Goal: Task Accomplishment & Management: Manage account settings

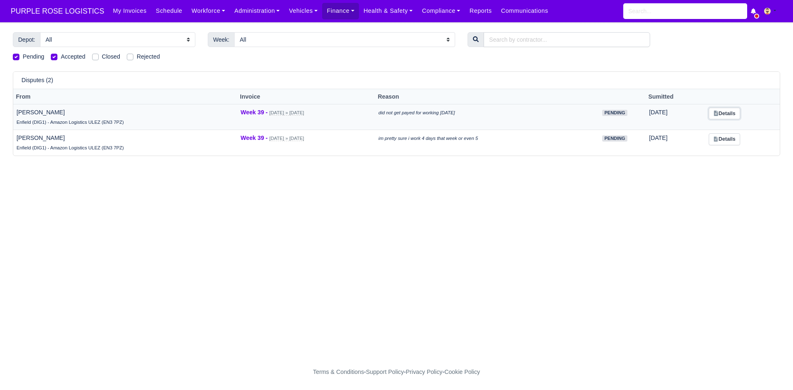
click at [732, 116] on link "Details" at bounding box center [723, 114] width 31 height 12
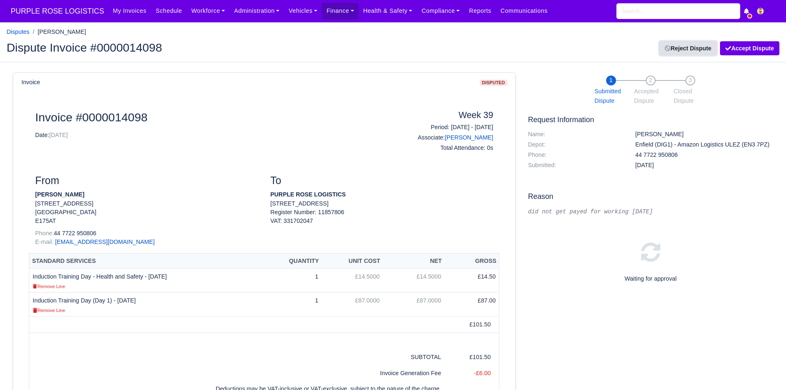
click at [694, 41] on link "Reject Dispute" at bounding box center [688, 48] width 57 height 14
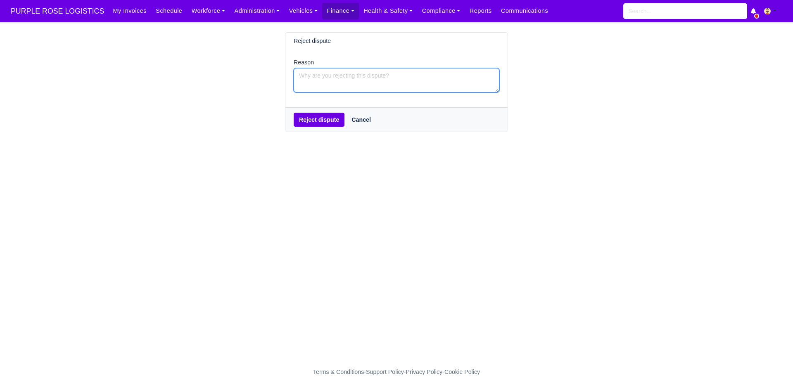
click at [344, 87] on textarea "Reason" at bounding box center [397, 80] width 206 height 24
type textarea "This payment is for 2 weeks ago."
click at [325, 130] on div "Reject dispute Cancel" at bounding box center [396, 119] width 222 height 24
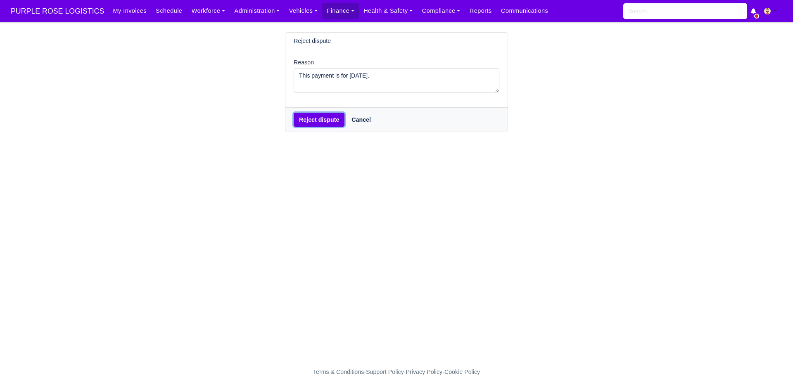
click at [329, 120] on button "Reject dispute" at bounding box center [319, 120] width 51 height 14
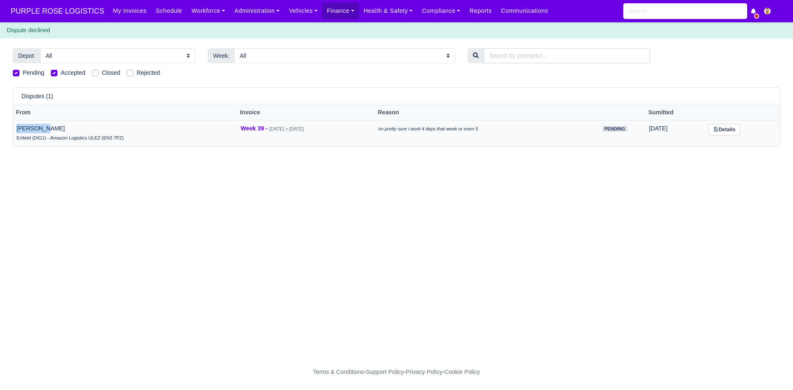
drag, startPoint x: 43, startPoint y: 130, endPoint x: 15, endPoint y: 131, distance: 28.5
click at [15, 131] on td "Kai grant Enfield (DIG1) - Amazon Logistics ULEZ (EN3 7PZ)" at bounding box center [125, 133] width 224 height 26
copy td "Kai grant"
click at [726, 131] on link "Details" at bounding box center [723, 130] width 31 height 12
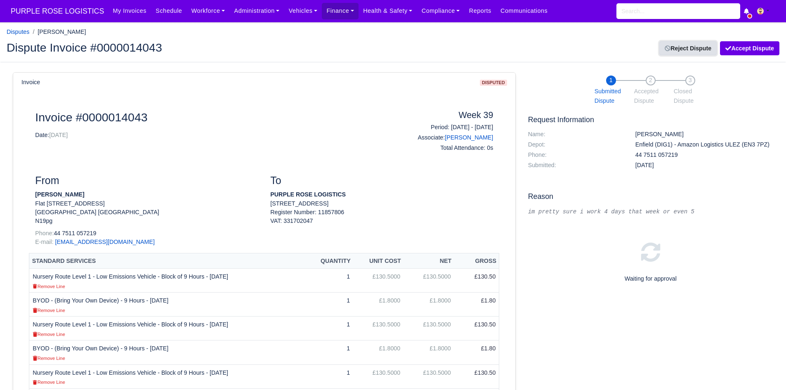
click at [700, 54] on link "Reject Dispute" at bounding box center [688, 48] width 57 height 14
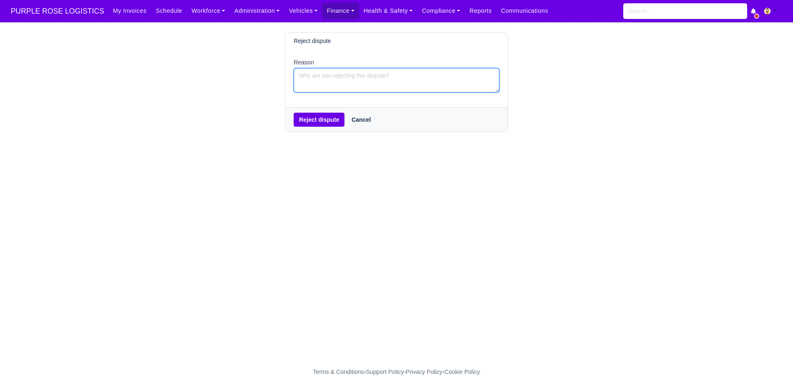
click at [354, 68] on textarea "Reason" at bounding box center [397, 80] width 206 height 24
paste textarea "Kai grant"
drag, startPoint x: 339, startPoint y: 83, endPoint x: 274, endPoint y: 89, distance: 65.1
click at [274, 89] on div "Reject dispute Reason Kai grant Reject dispute Cancel" at bounding box center [396, 82] width 471 height 100
type textarea "This oayment is for 2 weeks ago"
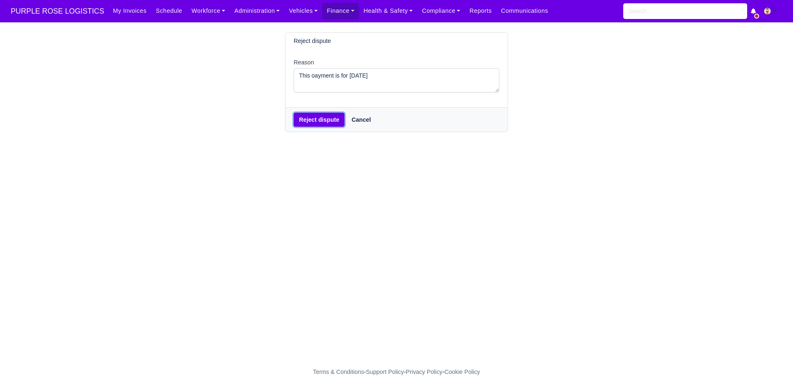
click at [310, 116] on button "Reject dispute" at bounding box center [319, 120] width 51 height 14
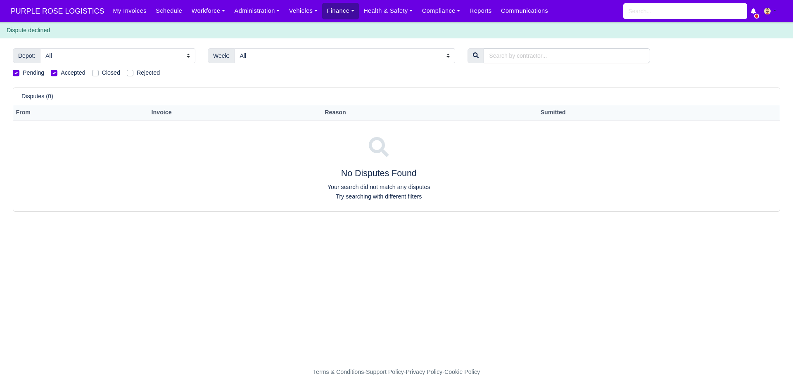
click at [323, 7] on link "Finance" at bounding box center [340, 11] width 37 height 16
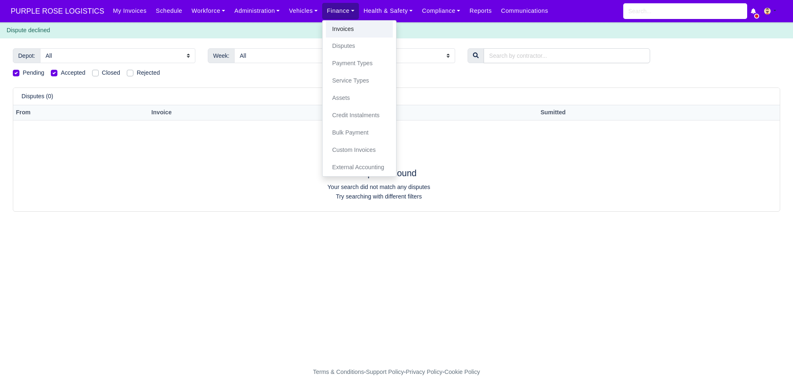
click at [326, 23] on link "Invoices" at bounding box center [359, 29] width 67 height 17
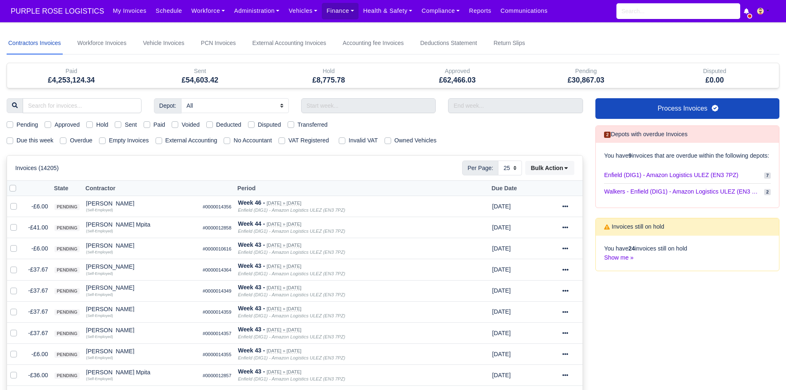
select select "25"
click at [50, 17] on span "PURPLE ROSE LOGISTICS" at bounding box center [58, 11] width 102 height 17
click at [201, 13] on link "Workforce" at bounding box center [208, 11] width 43 height 16
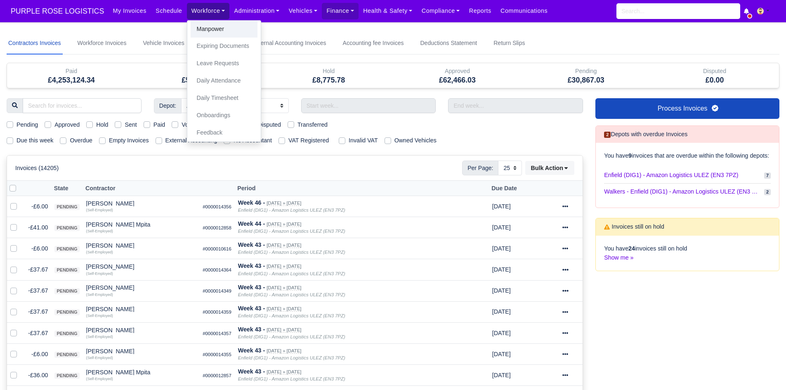
click at [199, 22] on link "Manpower" at bounding box center [224, 29] width 67 height 17
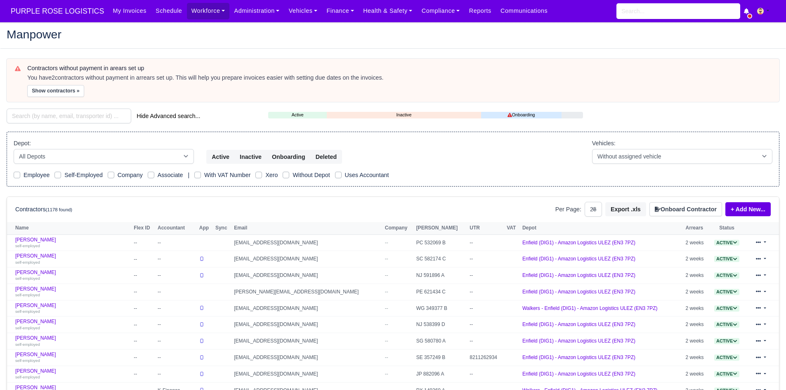
select select "25"
click at [61, 97] on div "Contractors without payment in arears set up You have 2 contractors without pay…" at bounding box center [393, 80] width 773 height 43
click at [68, 92] on button "Show contractors »" at bounding box center [55, 91] width 57 height 12
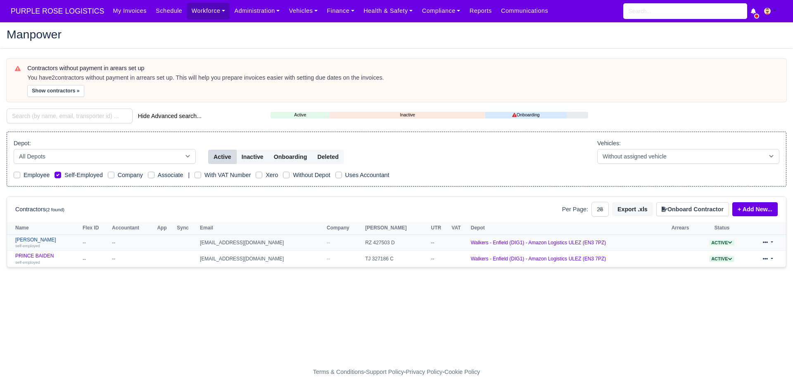
click at [68, 239] on link "Chandrasekharreddy Yaramala self-employed" at bounding box center [46, 243] width 63 height 12
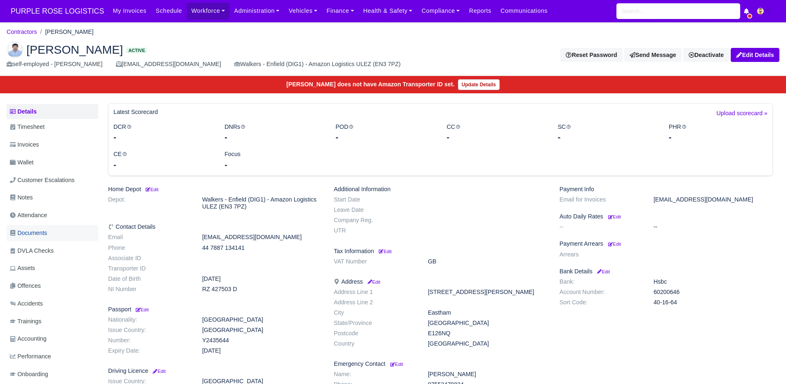
click at [75, 234] on link "Documents" at bounding box center [53, 233] width 92 height 16
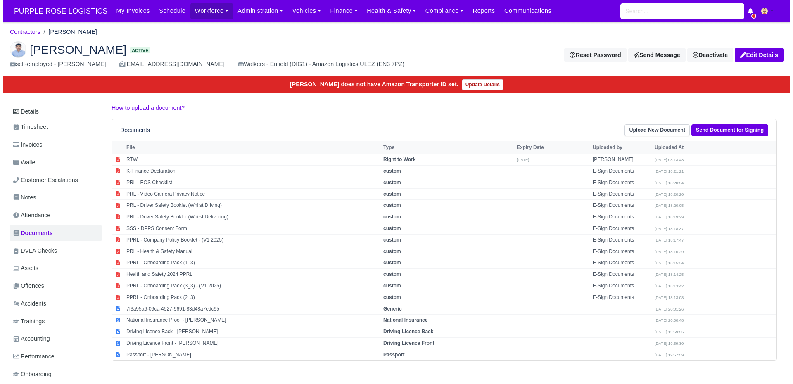
scroll to position [51, 0]
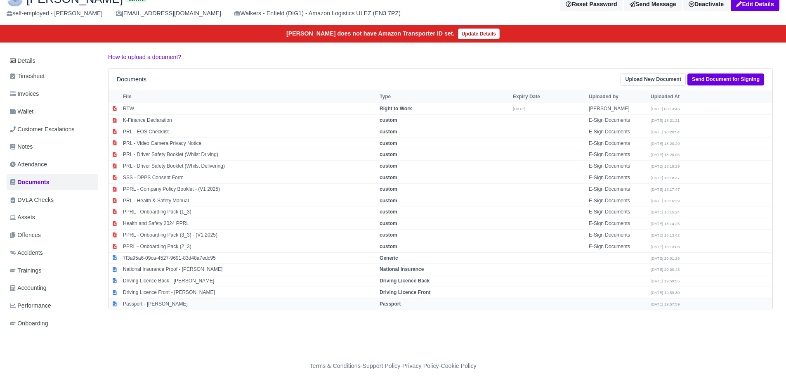
click at [244, 303] on td "Passport - Chandrasekharreddy Yaramala" at bounding box center [249, 303] width 257 height 11
select select "passport"
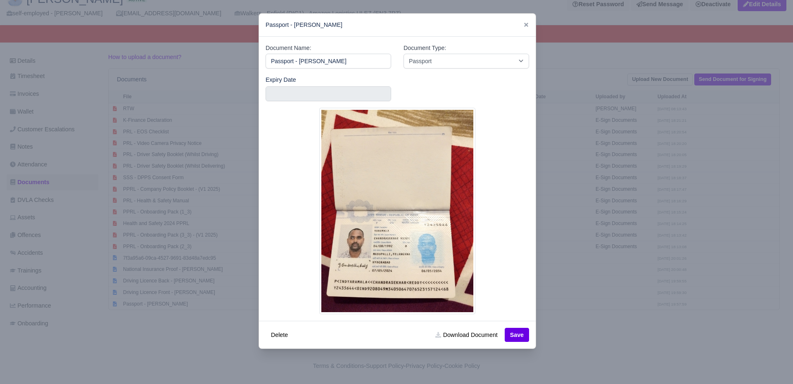
click at [238, 308] on div at bounding box center [396, 192] width 793 height 384
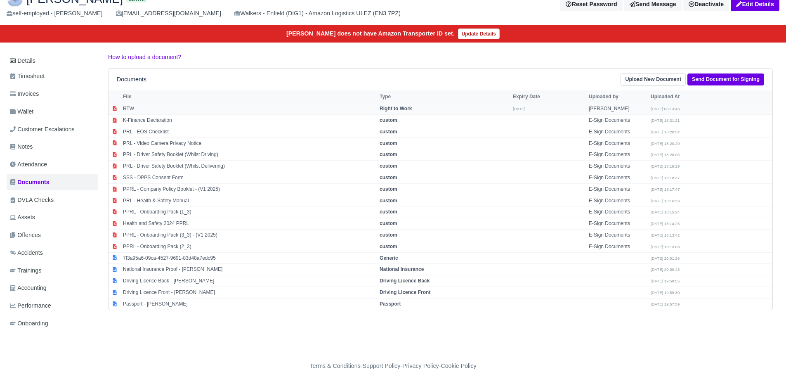
drag, startPoint x: 193, startPoint y: 116, endPoint x: 201, endPoint y: 109, distance: 10.2
click at [201, 109] on tbody "RTW Right to Work 28/09/2027 Niko Oct 9, 2025 08:13:43 custom custom custom" at bounding box center [441, 206] width 664 height 206
click at [194, 108] on td "RTW" at bounding box center [249, 109] width 257 height 12
select select "right-to-work"
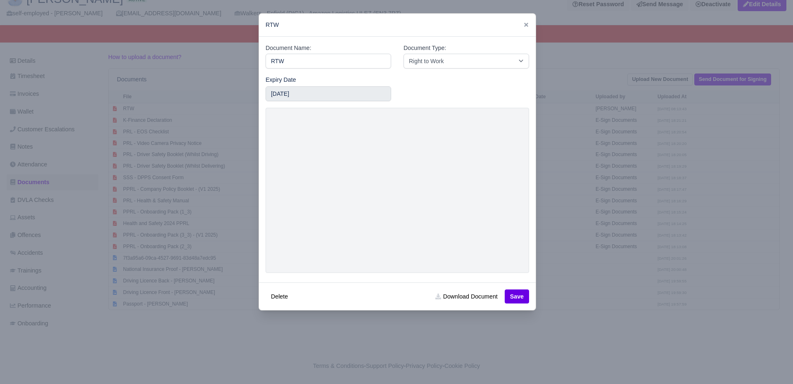
click at [343, 369] on div at bounding box center [396, 192] width 793 height 384
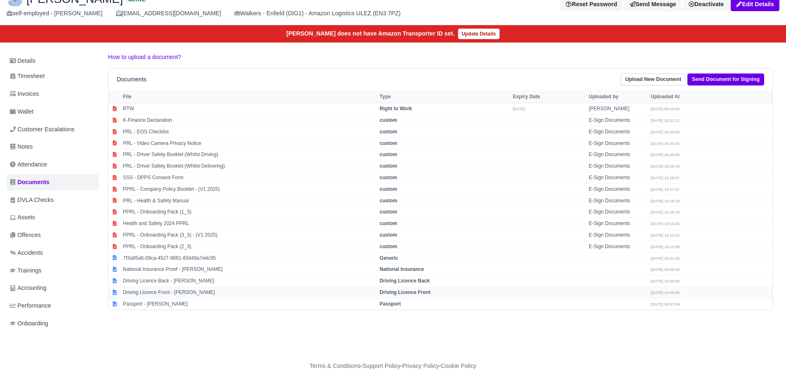
click at [251, 292] on td "Driving Licence Front - Chandrasekharreddy Yaramala" at bounding box center [249, 292] width 257 height 12
select select "driving-licence-front"
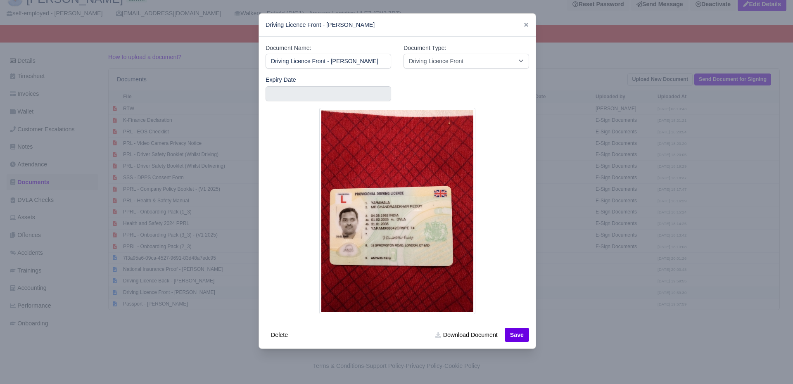
scroll to position [0, 21]
click at [189, 323] on div at bounding box center [396, 192] width 793 height 384
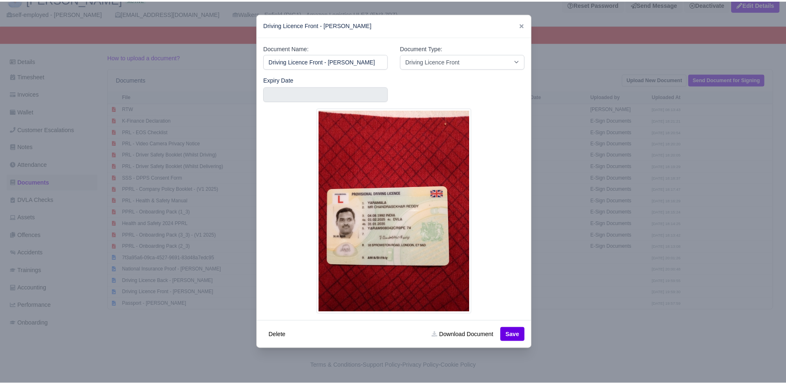
scroll to position [0, 0]
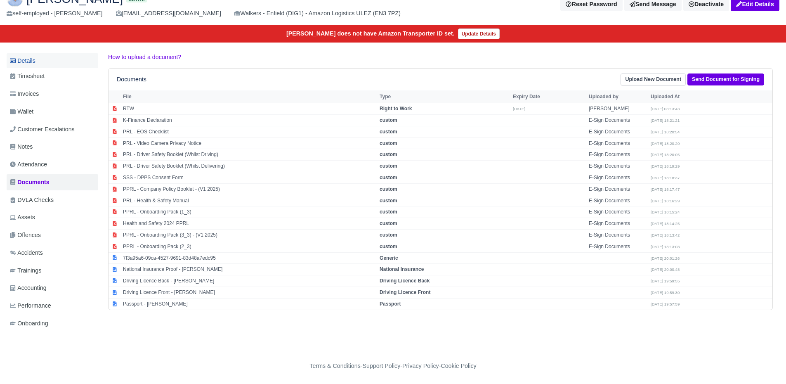
click at [47, 58] on link "Details" at bounding box center [53, 60] width 92 height 15
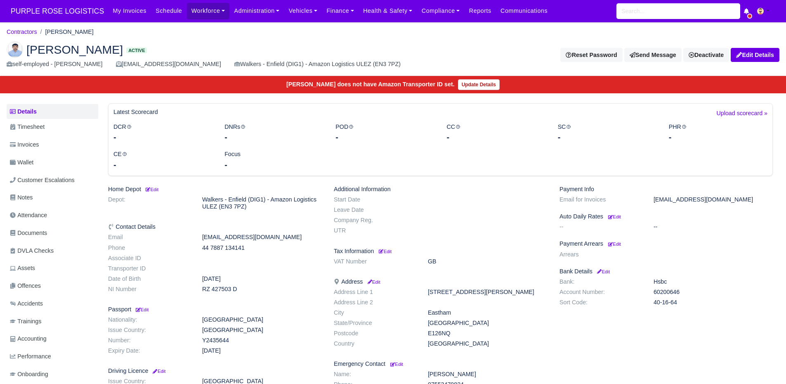
click at [623, 244] on h6 "Payment Arrears Edit" at bounding box center [666, 243] width 213 height 7
click at [616, 245] on small "Edit" at bounding box center [614, 243] width 13 height 5
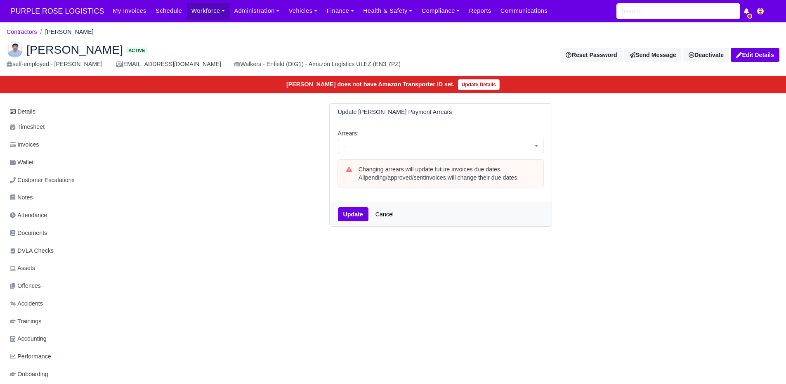
click at [502, 147] on span "--" at bounding box center [441, 146] width 205 height 10
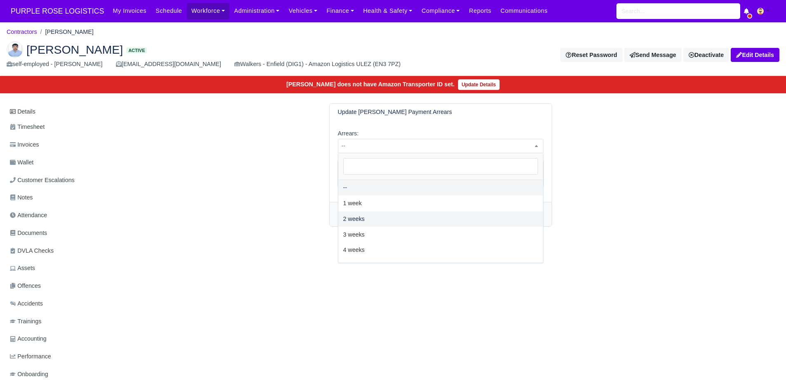
select select "2W"
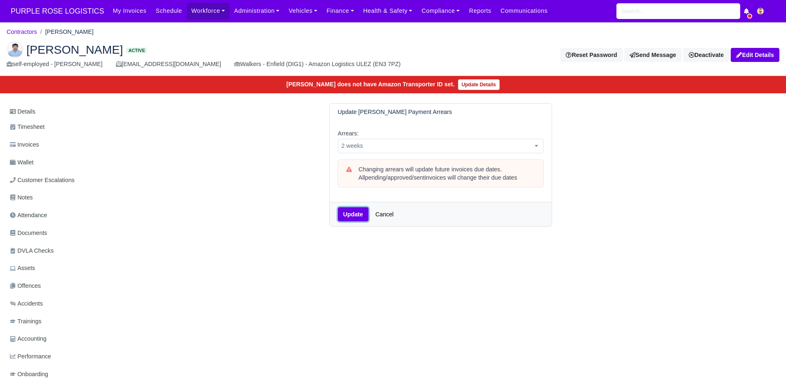
click at [353, 220] on button "Update" at bounding box center [353, 214] width 31 height 14
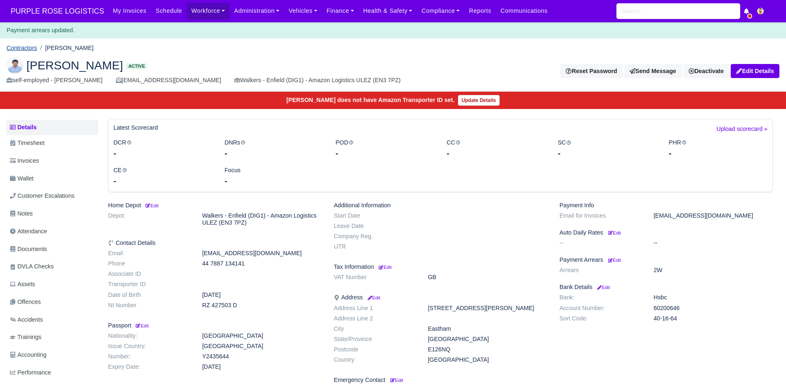
click at [27, 45] on link "Contractors" at bounding box center [22, 48] width 31 height 7
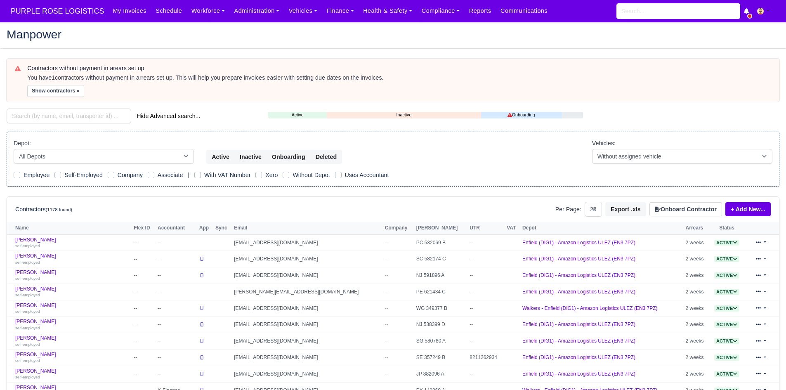
select select "25"
click at [68, 91] on button "Show contractors »" at bounding box center [55, 91] width 57 height 12
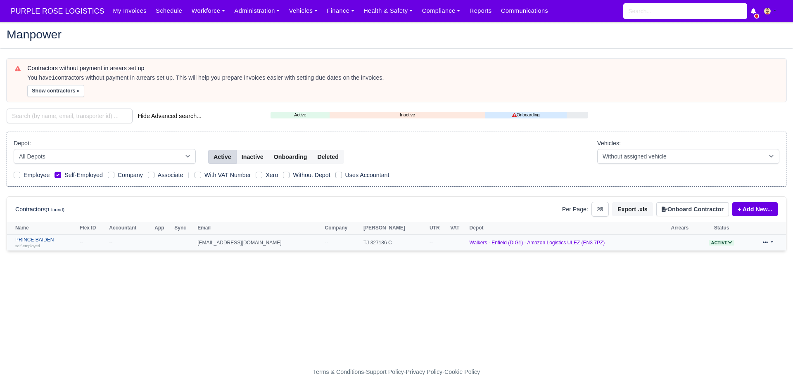
click at [37, 241] on link "PRINCE BAIDEN self-employed" at bounding box center [45, 243] width 60 height 12
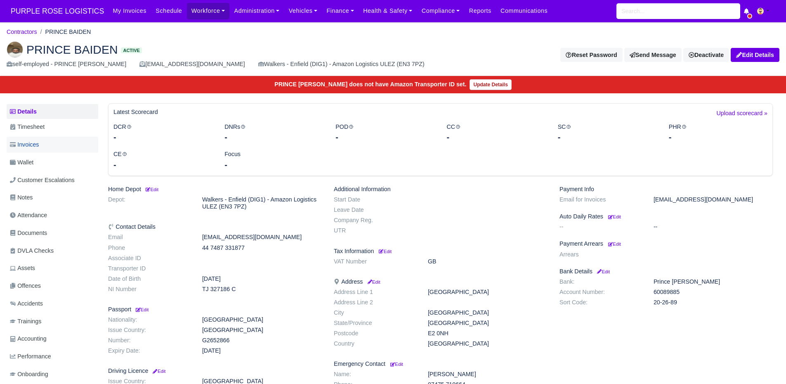
click at [77, 151] on link "Invoices" at bounding box center [53, 145] width 92 height 16
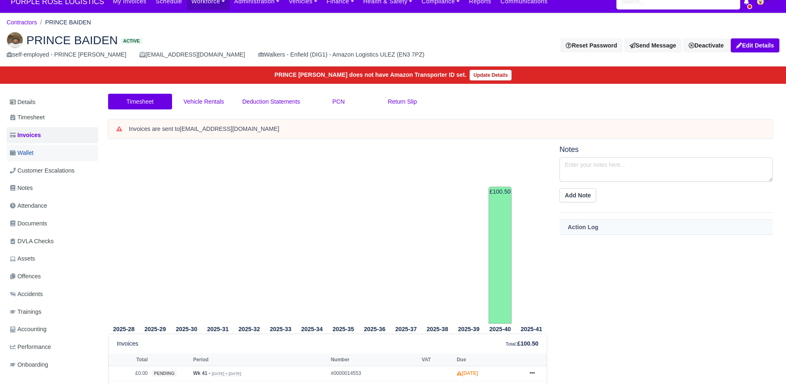
scroll to position [5, 0]
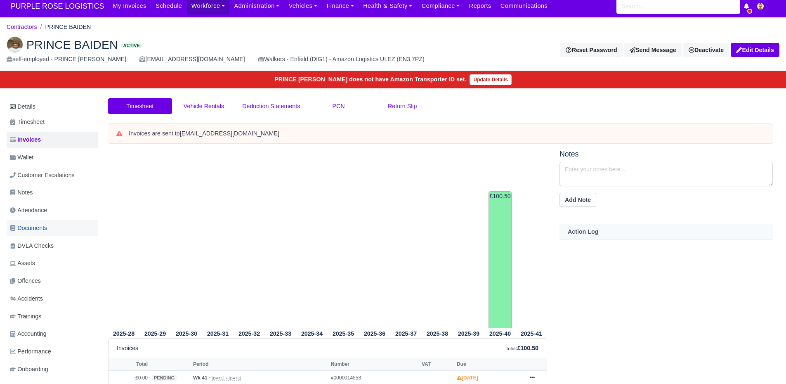
click at [35, 232] on span "Documents" at bounding box center [28, 227] width 37 height 9
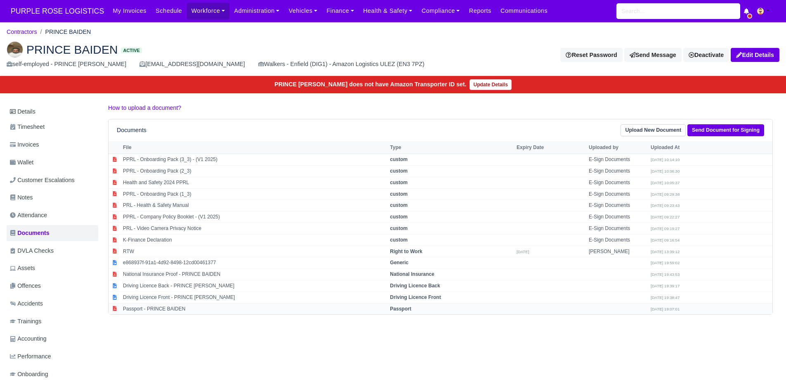
click at [184, 303] on td "Passport - PRINCE BAIDEN" at bounding box center [254, 308] width 267 height 11
select select "passport"
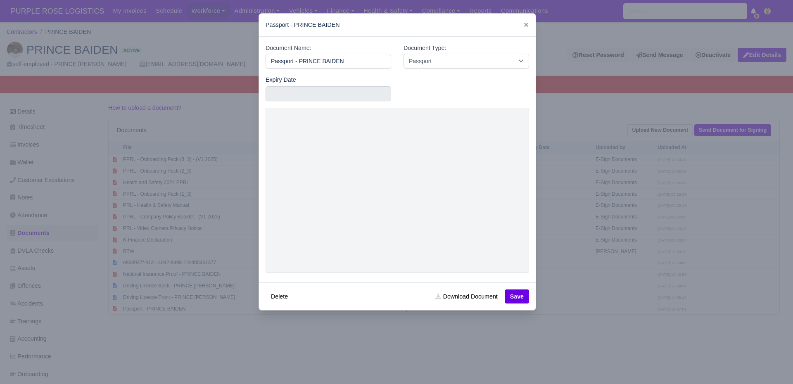
click at [245, 379] on div at bounding box center [396, 192] width 793 height 384
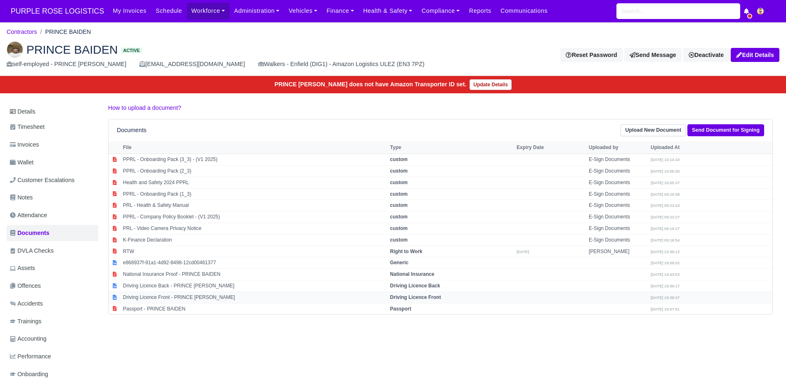
click at [170, 298] on td "Driving Licence Front - PRINCE BAIDEN" at bounding box center [254, 297] width 267 height 12
select select "driving-licence-front"
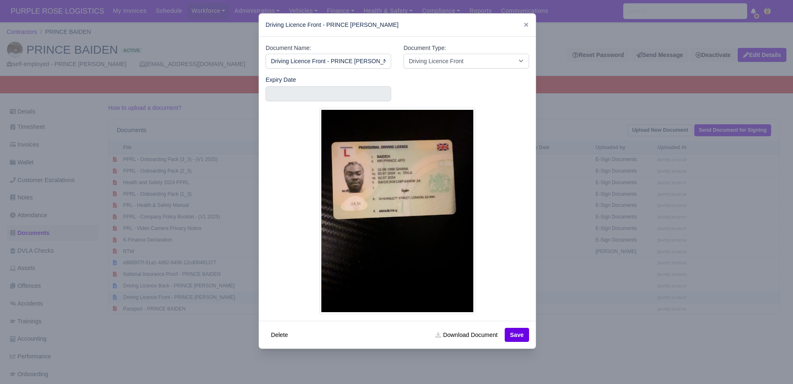
click at [170, 298] on div at bounding box center [396, 192] width 793 height 384
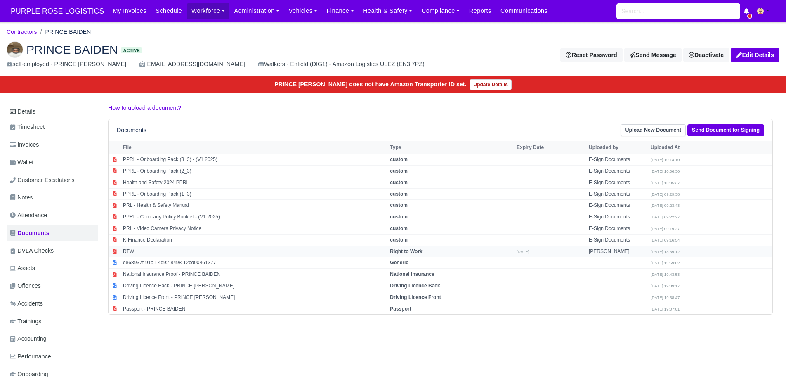
click at [179, 250] on td "RTW" at bounding box center [254, 252] width 267 height 12
select select "right-to-work"
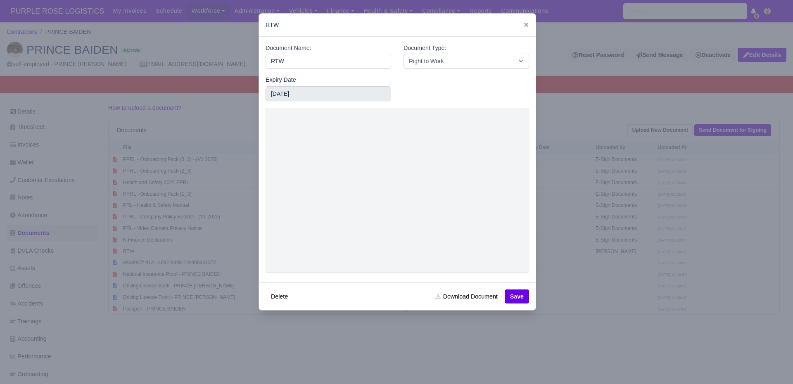
click at [170, 327] on div at bounding box center [396, 192] width 793 height 384
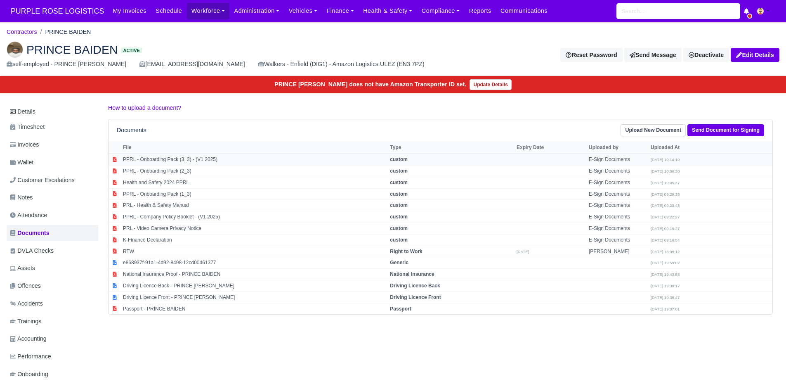
click at [192, 158] on td "PPRL - Onboarding Pack (3_3) - (V1 2025)" at bounding box center [254, 160] width 267 height 12
select select "custom"
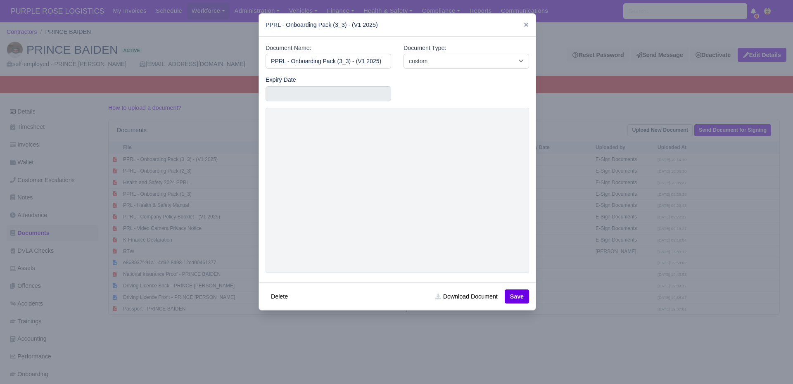
click at [213, 306] on div at bounding box center [396, 192] width 793 height 384
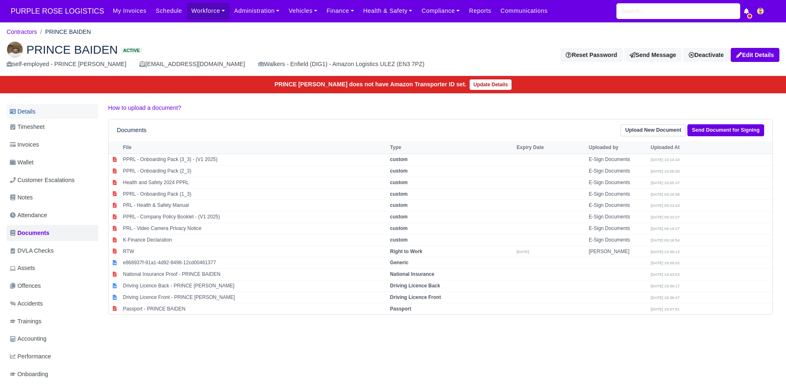
click at [19, 112] on link "Details" at bounding box center [53, 111] width 92 height 15
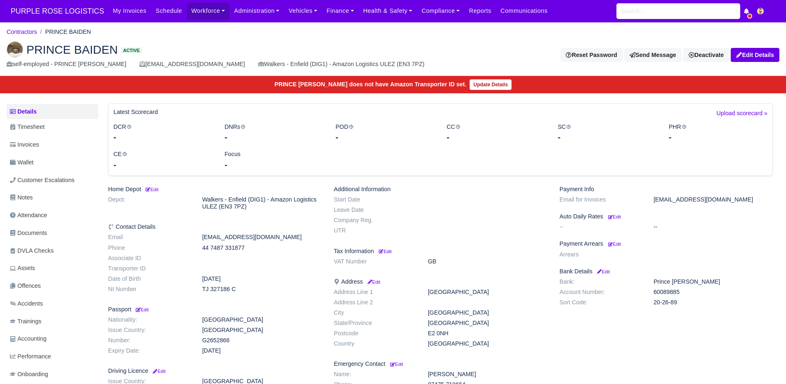
click at [625, 249] on div "Payment Info Email for Invoices [EMAIL_ADDRESS][DOMAIN_NAME] Auto Daily Rates E…" at bounding box center [667, 303] width 226 height 234
click at [617, 244] on small "Edit" at bounding box center [614, 243] width 13 height 5
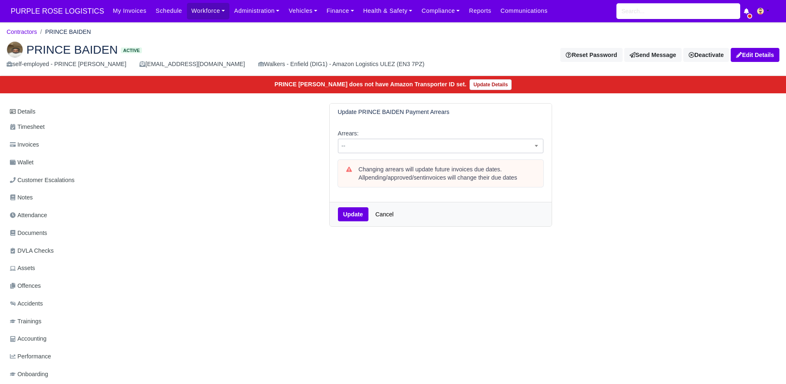
click at [445, 146] on span "--" at bounding box center [441, 146] width 205 height 10
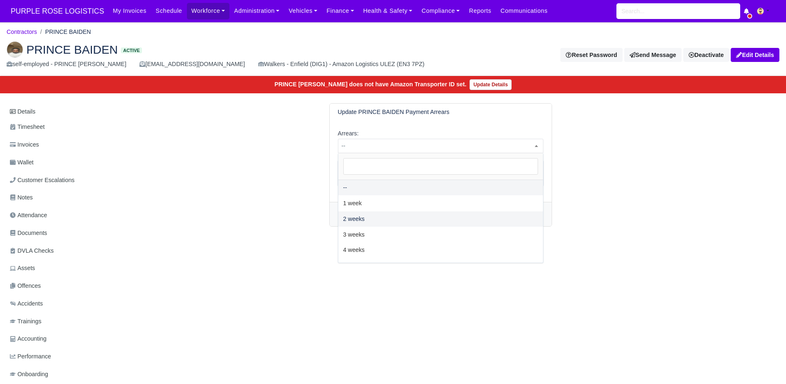
select select "2W"
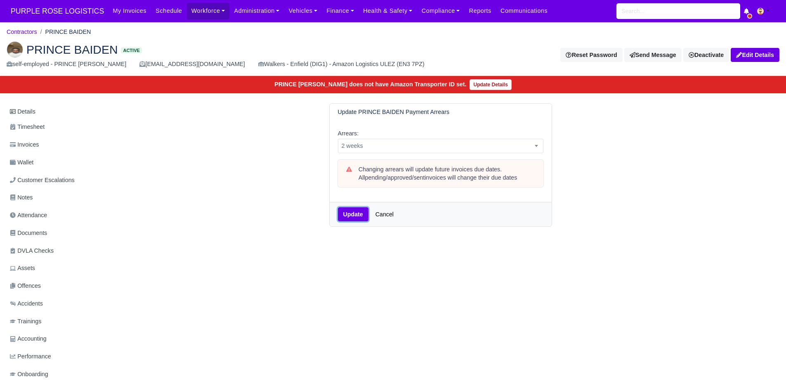
click at [344, 215] on button "Update" at bounding box center [353, 214] width 31 height 14
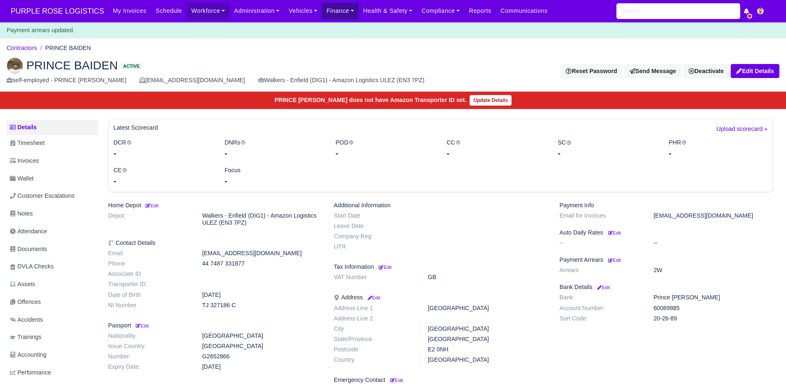
click at [331, 15] on link "Finance" at bounding box center [340, 11] width 37 height 16
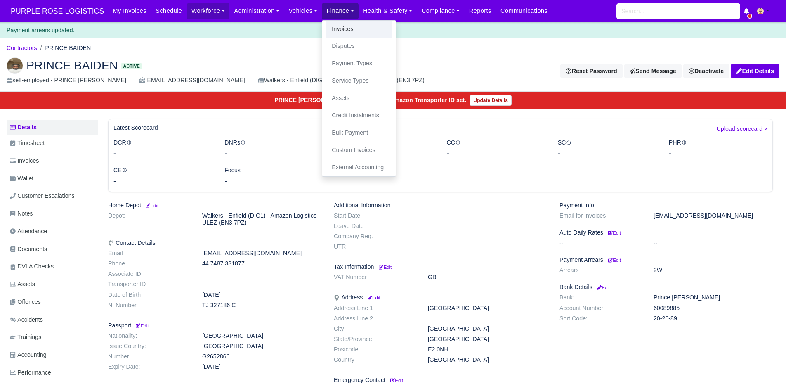
click at [334, 28] on link "Invoices" at bounding box center [359, 29] width 67 height 17
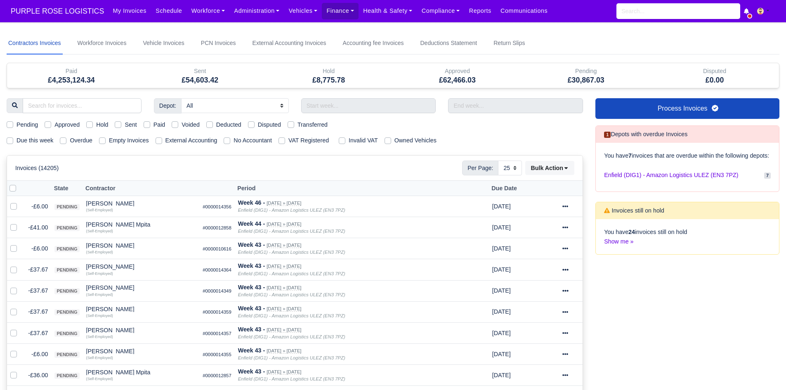
select select "25"
click at [20, 142] on label "Due this week" at bounding box center [35, 140] width 37 height 9
click at [13, 142] on input "Due this week" at bounding box center [10, 139] width 7 height 7
checkbox input "true"
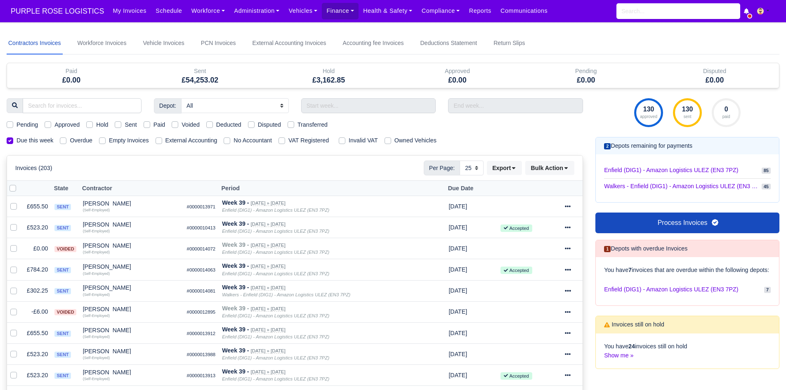
click at [100, 126] on label "Hold" at bounding box center [102, 124] width 12 height 9
click at [93, 126] on input "Hold" at bounding box center [89, 123] width 7 height 7
checkbox input "true"
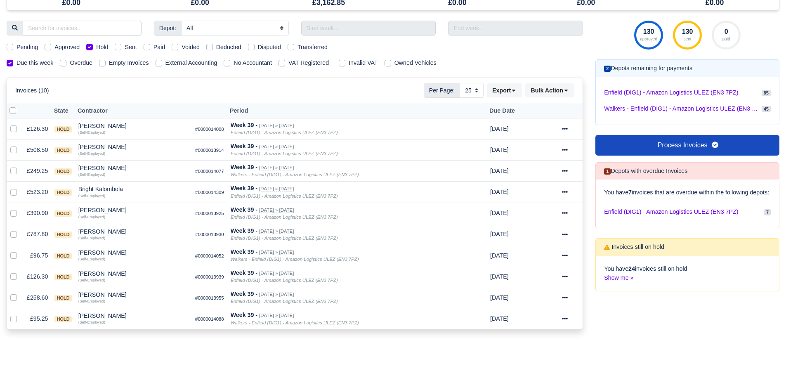
scroll to position [77, 0]
click at [94, 125] on div "Amilcar Brown" at bounding box center [133, 127] width 110 height 6
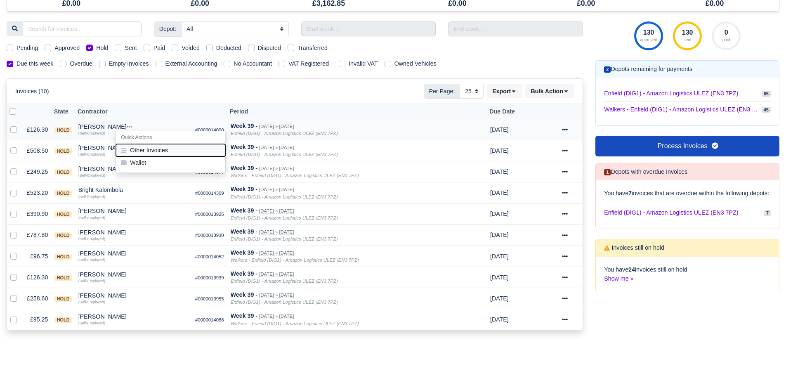
click at [142, 145] on button "Other Invoices" at bounding box center [170, 150] width 109 height 12
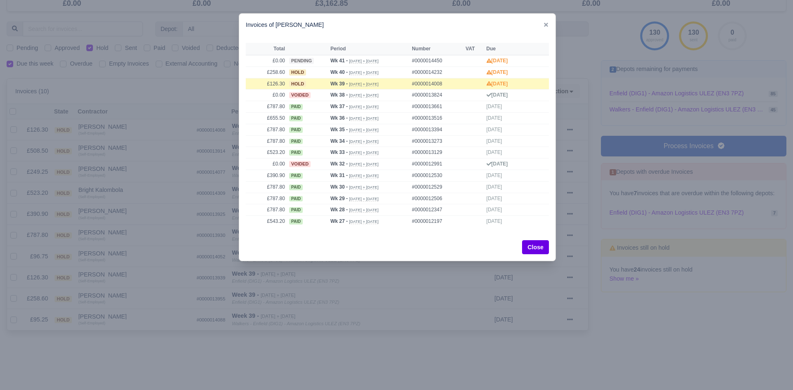
click at [142, 145] on div at bounding box center [396, 195] width 793 height 390
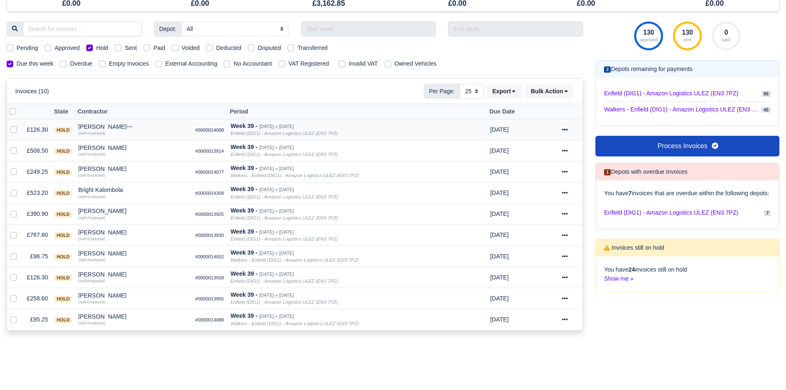
click at [102, 125] on div "[PERSON_NAME]" at bounding box center [133, 127] width 110 height 6
click at [133, 161] on button "Wallet" at bounding box center [170, 162] width 109 height 12
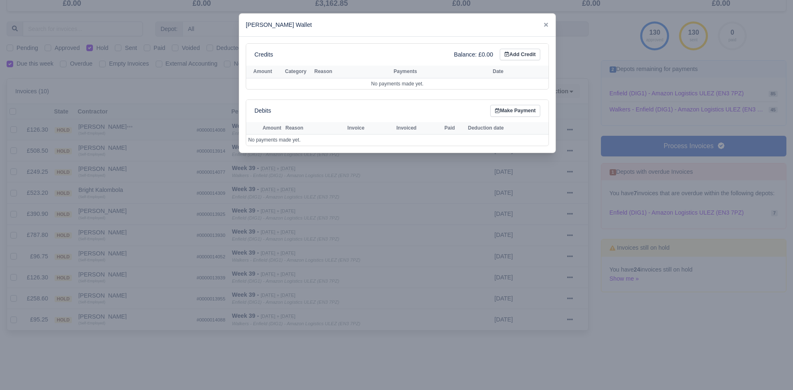
click at [133, 161] on div at bounding box center [396, 195] width 793 height 390
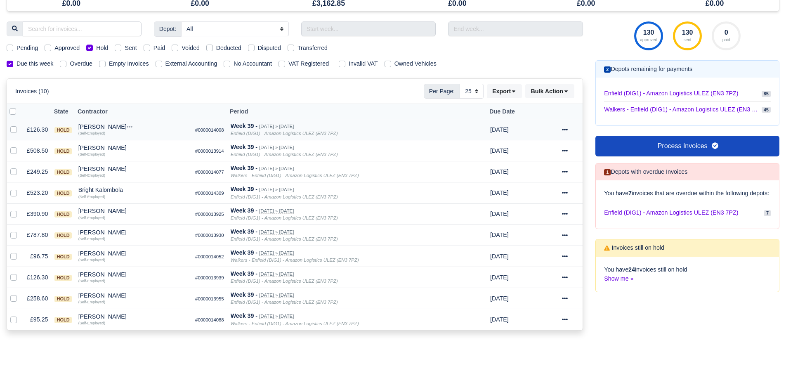
click at [571, 130] on div at bounding box center [570, 129] width 17 height 9
click at [557, 154] on link "Show Invoice" at bounding box center [542, 155] width 73 height 13
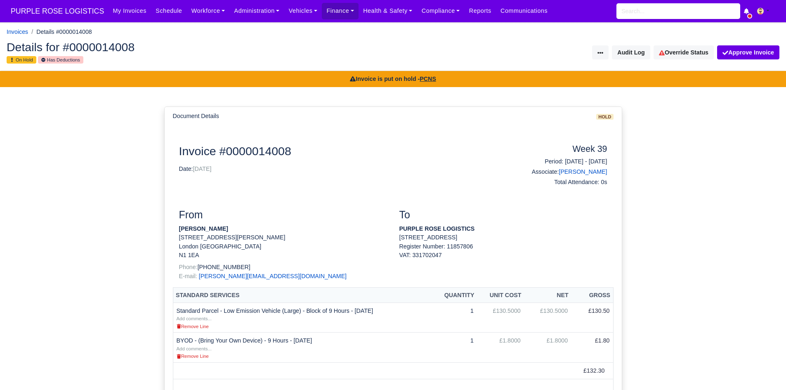
click at [668, 60] on div "Details for #0000014008 On Hold Has Deductions Invoice Actions Resend Invoice V…" at bounding box center [393, 53] width 786 height 36
click at [690, 58] on link "Override Status" at bounding box center [684, 52] width 60 height 14
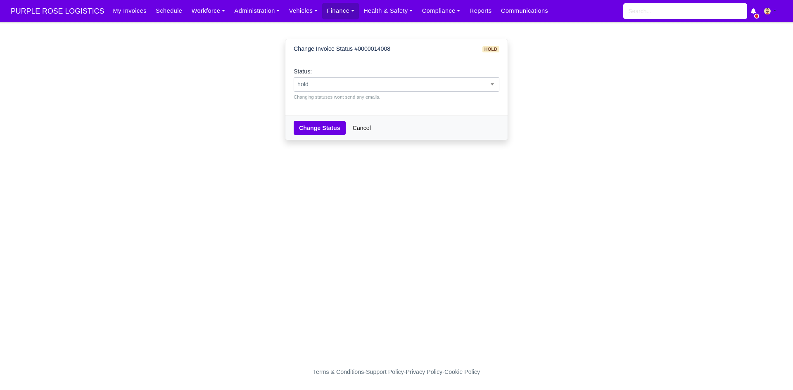
click at [465, 88] on span "hold" at bounding box center [396, 84] width 205 height 10
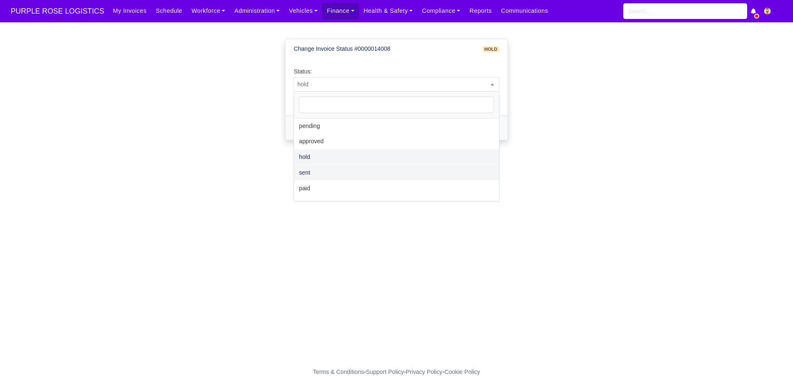
select select "sent"
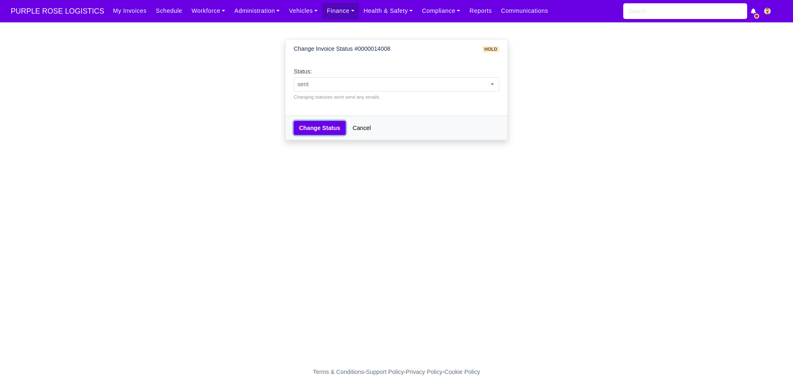
click at [317, 133] on button "Change Status" at bounding box center [320, 128] width 52 height 14
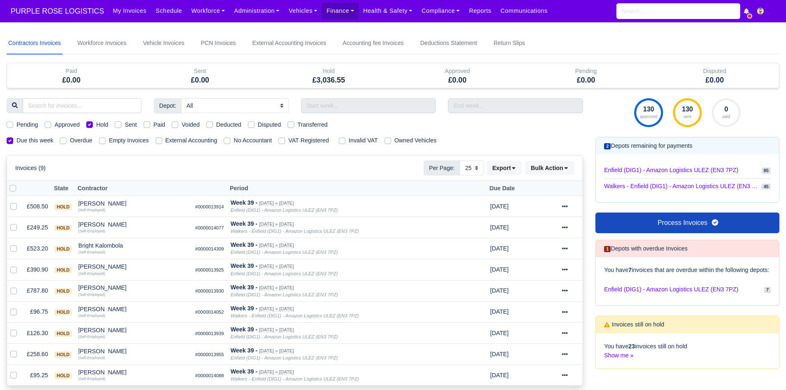
select select "25"
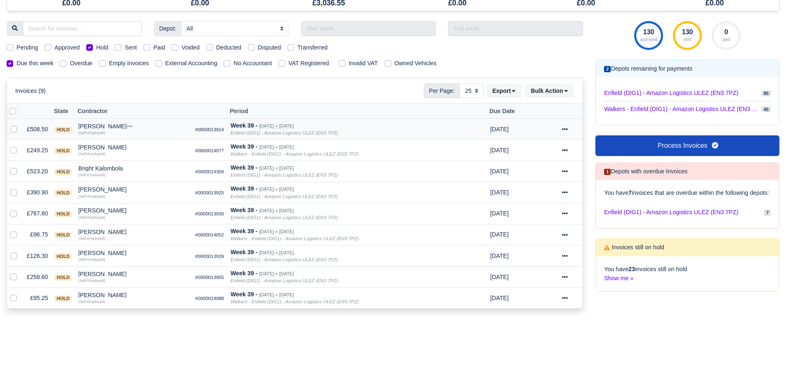
click at [101, 122] on td "Anwal Anwal Quick Actions Other Invoices Wallet (Self-Employed)" at bounding box center [133, 129] width 117 height 21
click at [102, 128] on div "Anwal Anwal" at bounding box center [133, 126] width 110 height 6
click at [130, 144] on button "Other Invoices" at bounding box center [170, 150] width 109 height 12
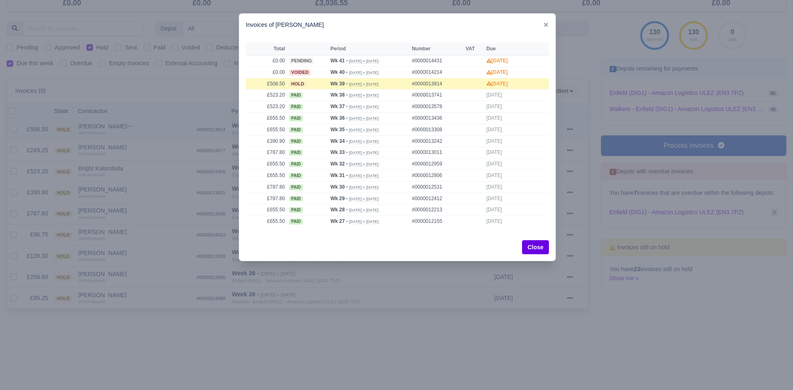
click at [130, 144] on div at bounding box center [396, 195] width 793 height 390
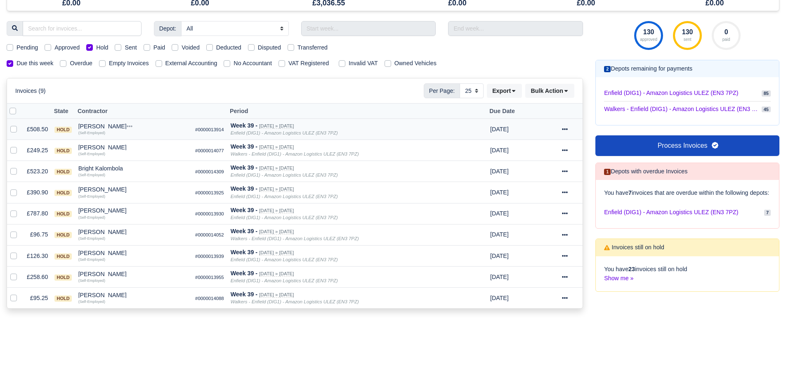
click at [96, 123] on td "Anwal Anwal Quick Actions Other Invoices Wallet (Self-Employed)" at bounding box center [133, 129] width 117 height 21
click at [99, 128] on div "[PERSON_NAME]" at bounding box center [133, 126] width 110 height 6
click at [136, 163] on button "Wallet" at bounding box center [170, 162] width 109 height 12
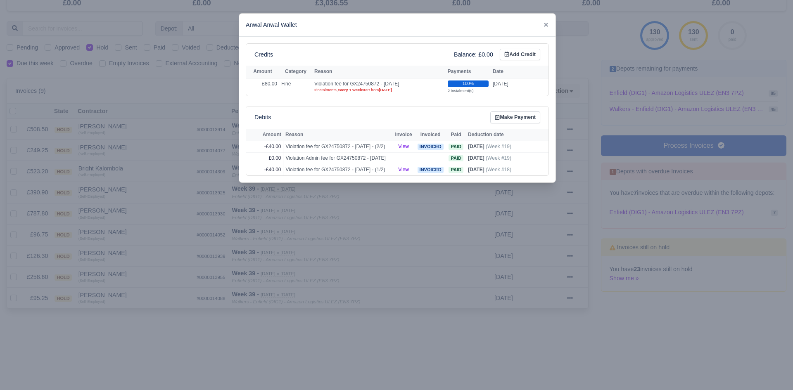
click at [128, 163] on div at bounding box center [396, 195] width 793 height 390
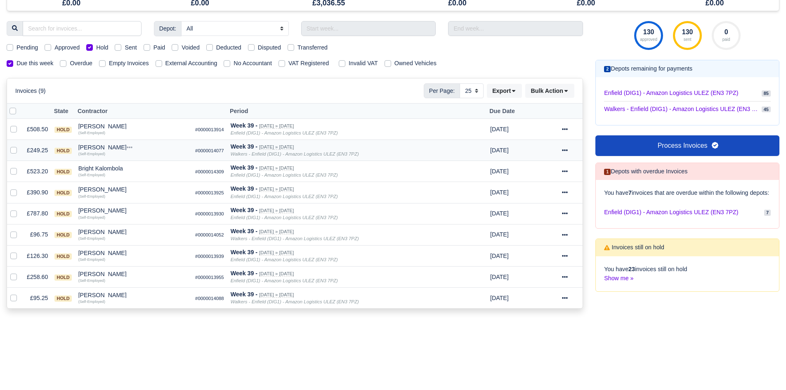
click at [99, 147] on div "[PERSON_NAME]" at bounding box center [133, 147] width 110 height 6
click at [140, 168] on button "Other Invoices" at bounding box center [170, 171] width 109 height 12
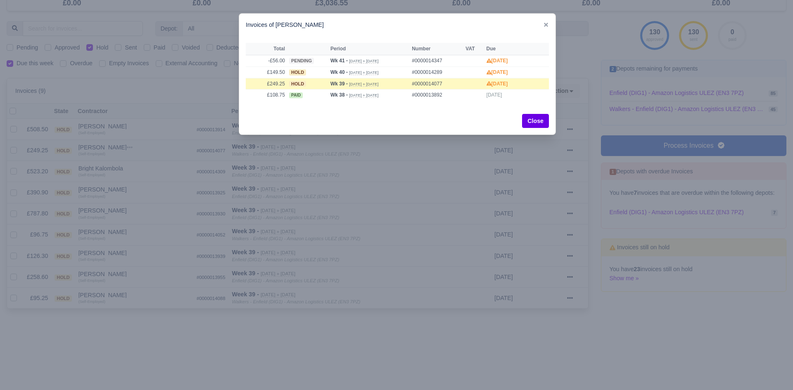
click at [140, 168] on div at bounding box center [396, 195] width 793 height 390
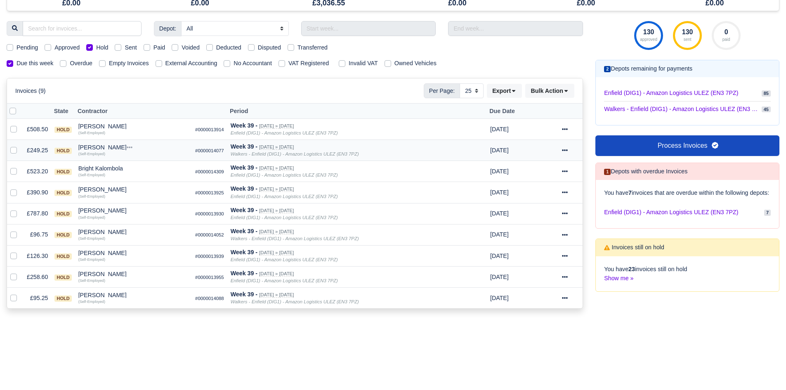
click at [100, 145] on div "[PERSON_NAME]" at bounding box center [133, 147] width 110 height 6
click at [136, 182] on button "Wallet" at bounding box center [170, 183] width 109 height 12
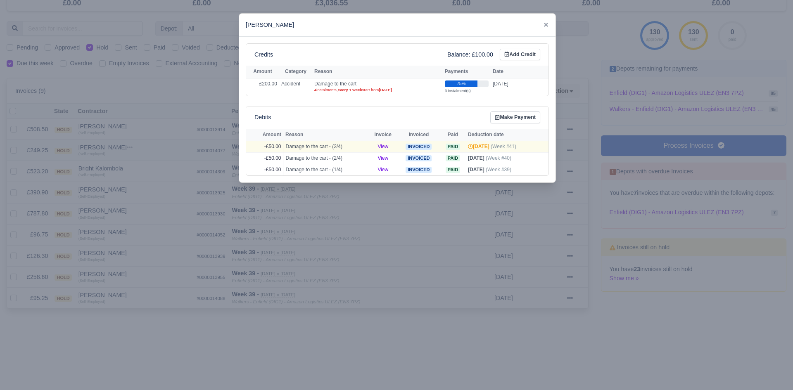
click at [136, 182] on div at bounding box center [396, 195] width 793 height 390
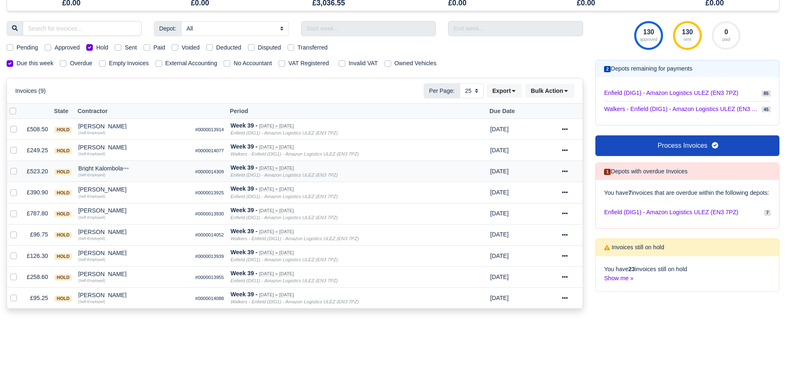
click at [107, 168] on div "Bright Kalombola" at bounding box center [133, 169] width 110 height 6
click at [140, 190] on button "Other Invoices" at bounding box center [170, 192] width 109 height 12
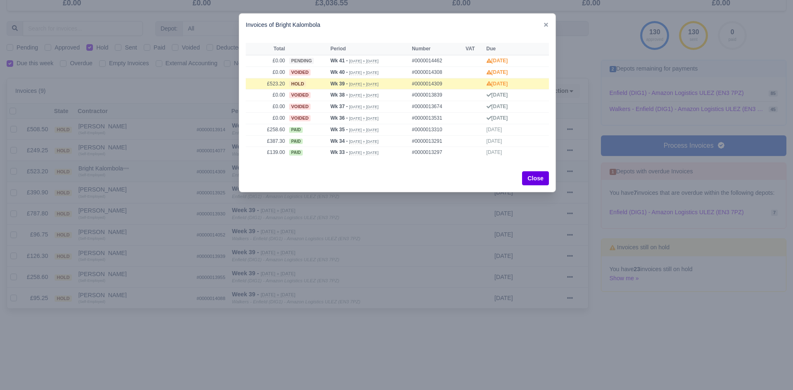
click at [140, 190] on div at bounding box center [396, 195] width 793 height 390
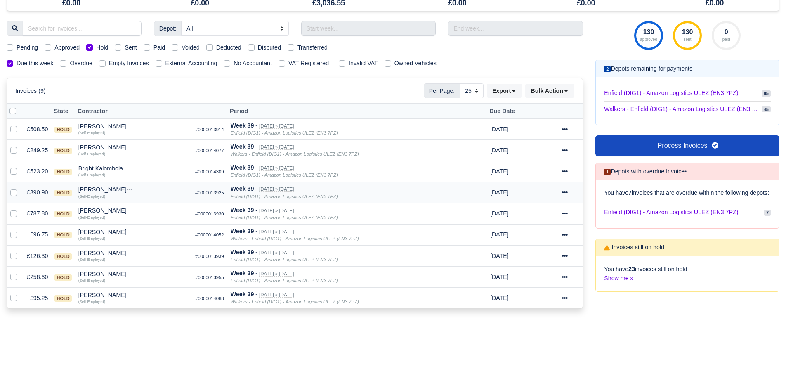
click at [117, 189] on div "Gideon Atobamrere" at bounding box center [133, 190] width 110 height 6
click at [149, 211] on button "Other Invoices" at bounding box center [170, 213] width 109 height 12
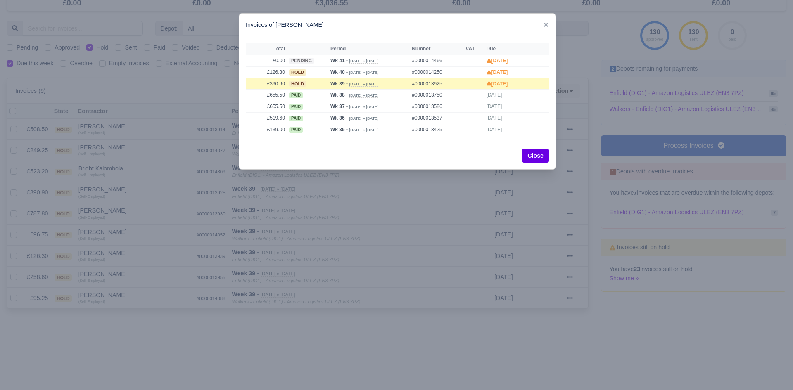
click at [140, 210] on div at bounding box center [396, 195] width 793 height 390
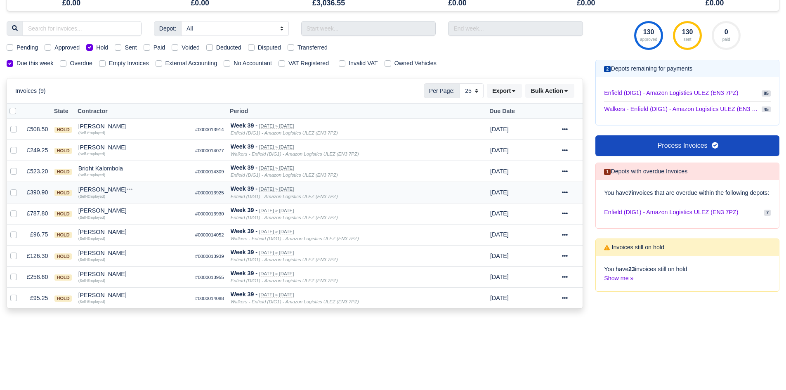
click at [112, 187] on div "Gideon Atobamrere" at bounding box center [133, 190] width 110 height 6
click at [138, 223] on button "Wallet" at bounding box center [170, 225] width 109 height 12
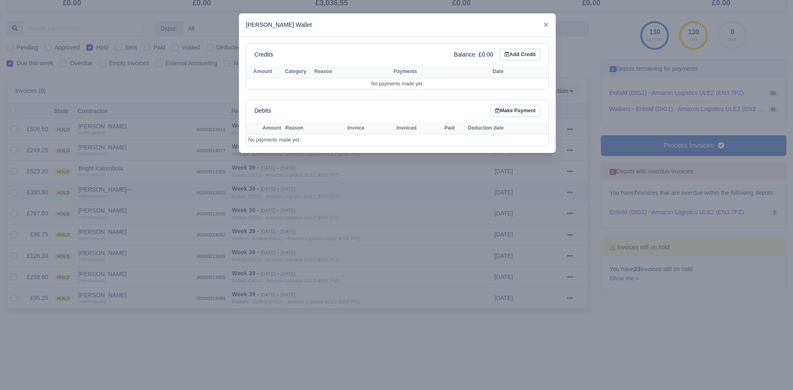
click at [138, 223] on div at bounding box center [396, 195] width 793 height 390
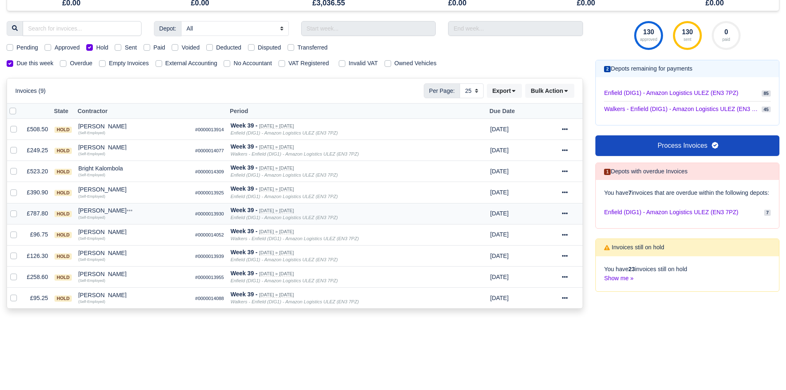
click at [102, 212] on div "Joel De Melin" at bounding box center [133, 211] width 110 height 6
click at [151, 236] on button "Other Invoices" at bounding box center [170, 234] width 109 height 12
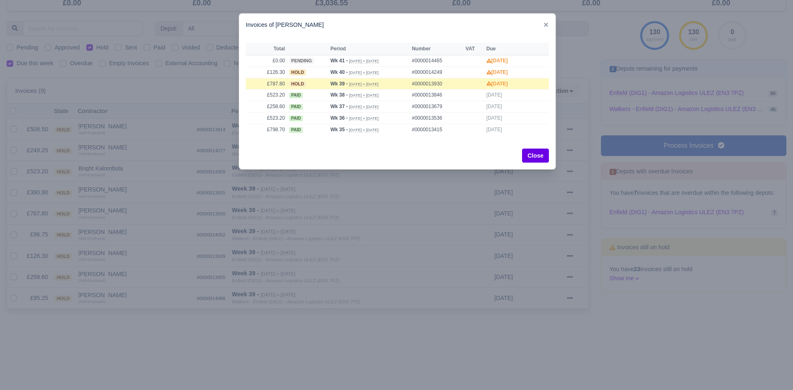
click at [135, 232] on div at bounding box center [396, 195] width 793 height 390
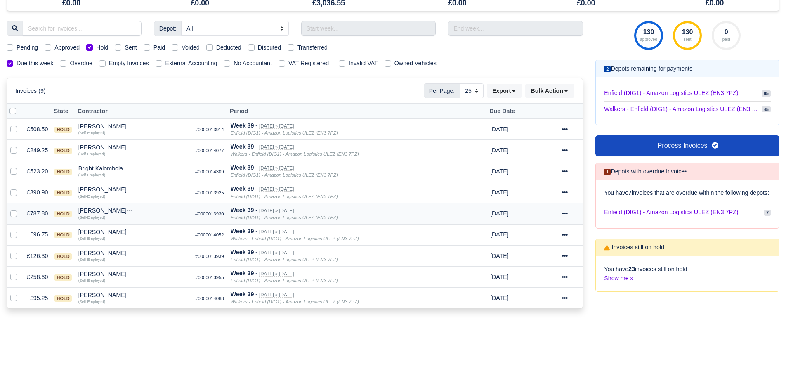
click at [98, 211] on div "Joel De Melin" at bounding box center [133, 211] width 110 height 6
click at [134, 248] on button "Wallet" at bounding box center [170, 247] width 109 height 12
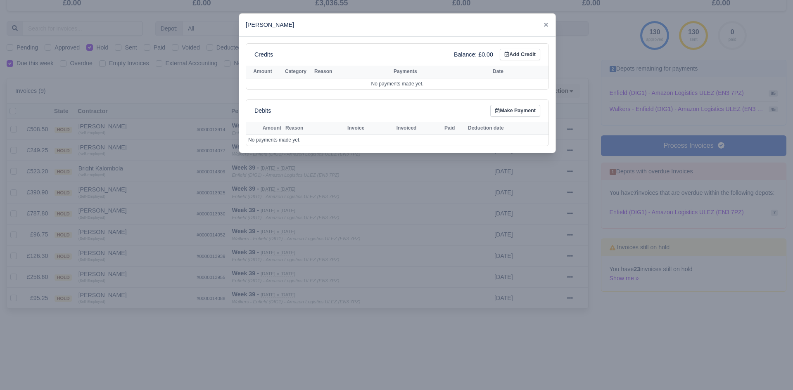
click at [128, 248] on div at bounding box center [396, 195] width 793 height 390
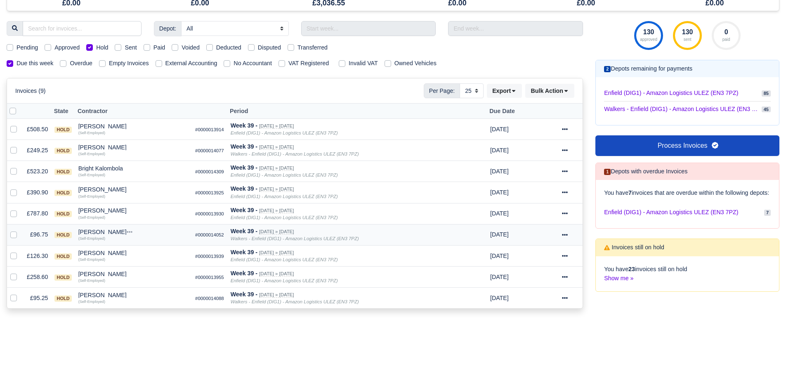
click at [115, 229] on td "Mahdi Said Ali Abdullahi Quick Actions Other Invoices Wallet (Self-Employed)" at bounding box center [133, 234] width 117 height 21
click at [122, 234] on div "Mahdi Said Ali Abdullahi" at bounding box center [133, 232] width 110 height 6
click at [149, 251] on button "Other Invoices" at bounding box center [170, 255] width 109 height 12
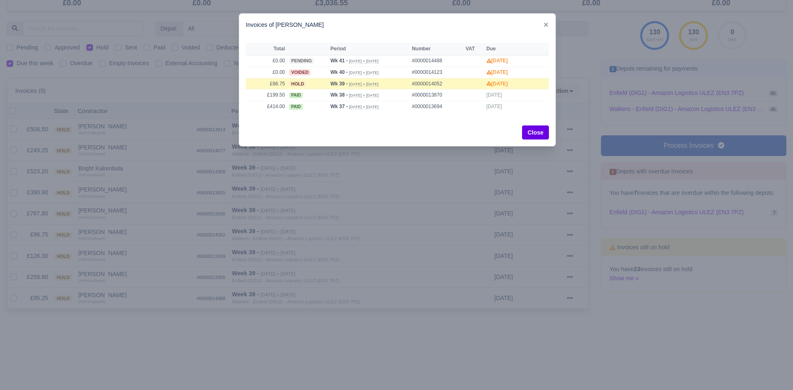
click at [123, 241] on div at bounding box center [396, 195] width 793 height 390
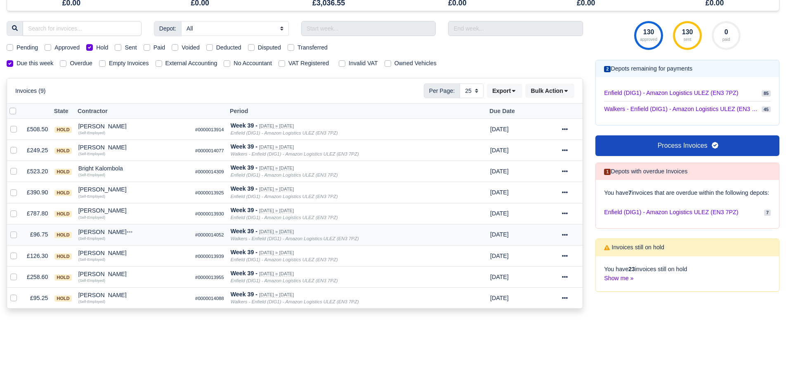
click at [110, 235] on div "Mahdi Said Ali Abdullahi" at bounding box center [133, 232] width 110 height 6
click at [135, 268] on button "Wallet" at bounding box center [170, 268] width 109 height 12
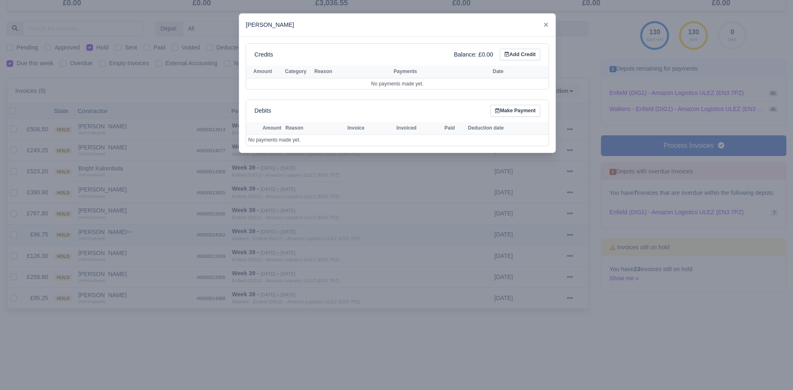
click at [135, 268] on div at bounding box center [396, 195] width 793 height 390
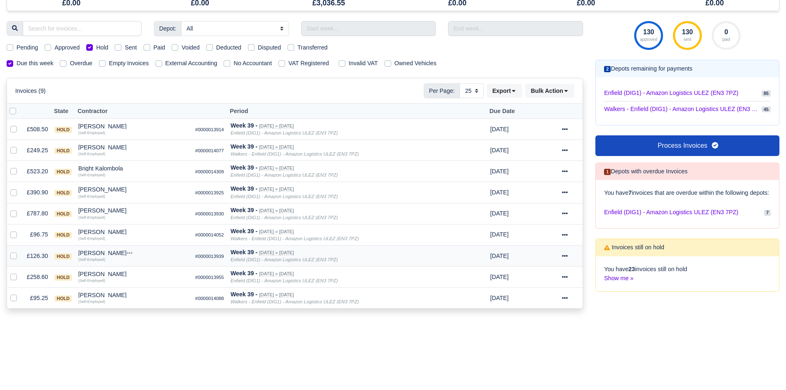
click at [112, 251] on div "[PERSON_NAME]" at bounding box center [133, 253] width 110 height 6
click at [144, 274] on button "Other Invoices" at bounding box center [170, 276] width 109 height 12
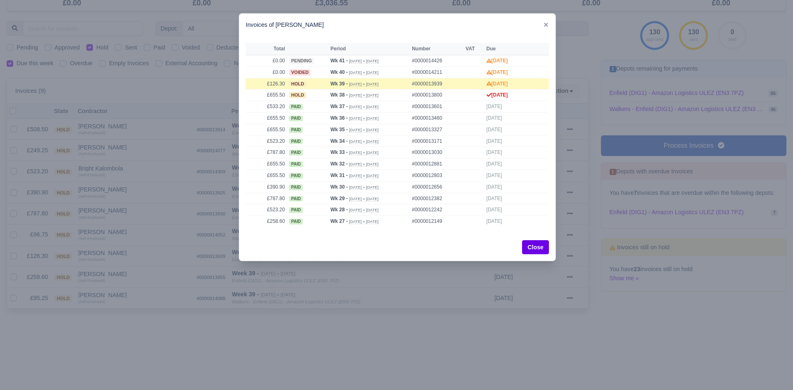
click at [123, 265] on div at bounding box center [396, 195] width 793 height 390
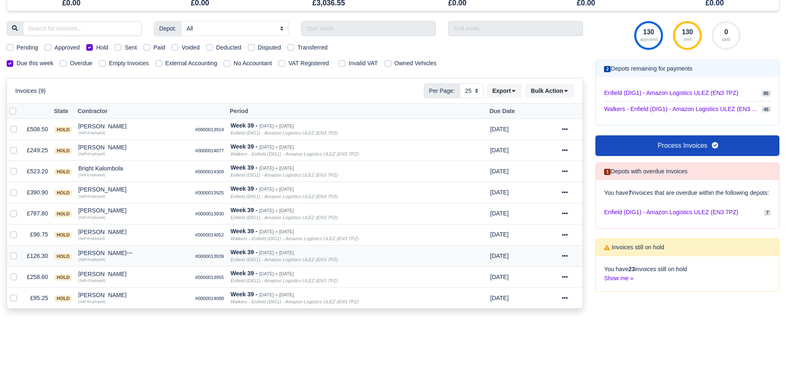
click at [99, 254] on div "[PERSON_NAME]" at bounding box center [133, 253] width 110 height 6
click at [138, 291] on button "Wallet" at bounding box center [170, 289] width 109 height 12
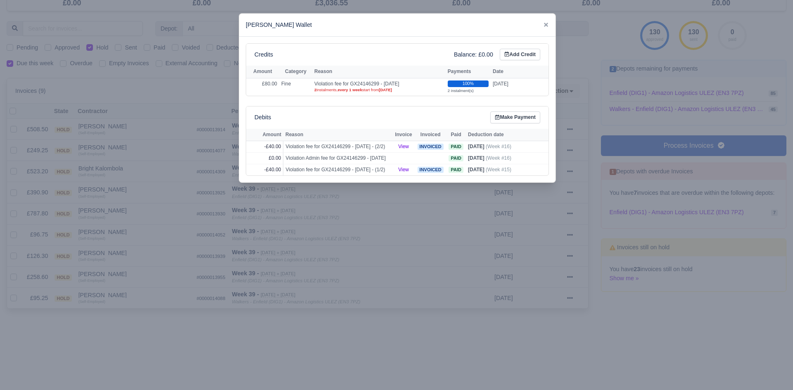
click at [130, 268] on div at bounding box center [396, 195] width 793 height 390
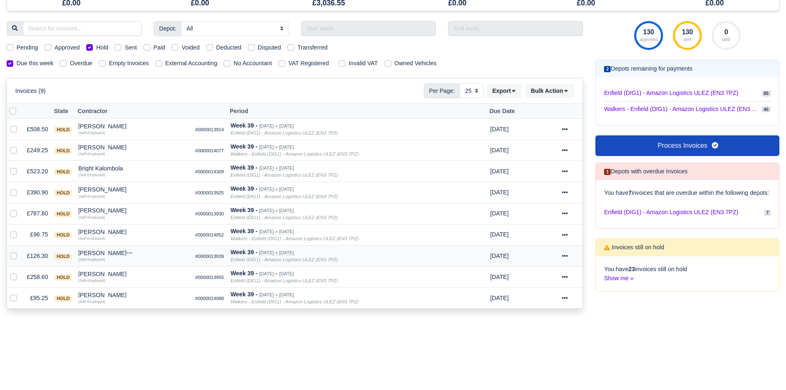
click at [562, 256] on icon at bounding box center [565, 256] width 6 height 6
click at [547, 284] on link "Show Invoice" at bounding box center [542, 281] width 73 height 13
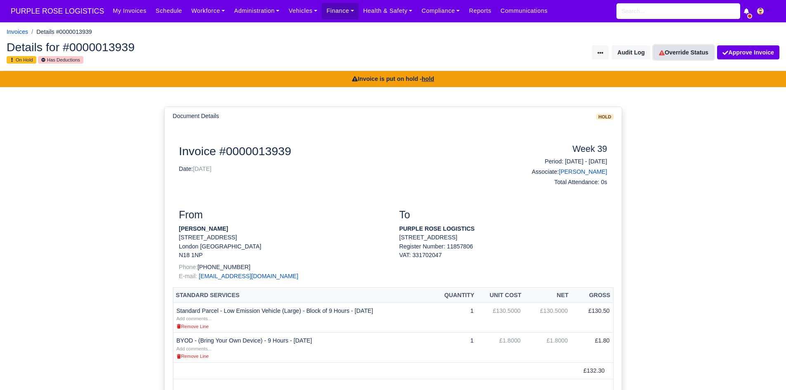
click at [682, 56] on link "Override Status" at bounding box center [684, 52] width 60 height 14
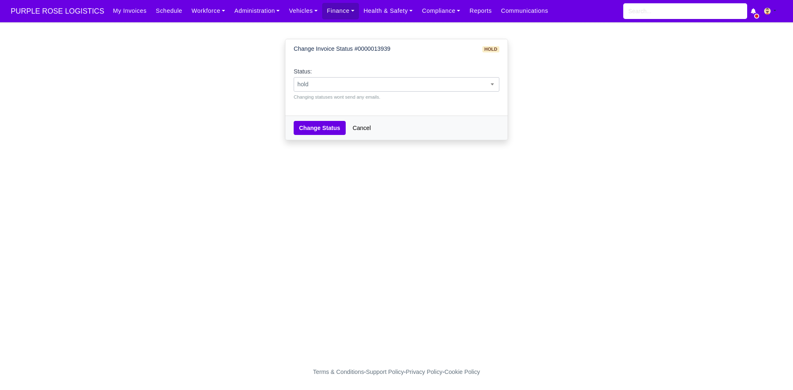
click at [462, 88] on span "hold" at bounding box center [396, 84] width 205 height 10
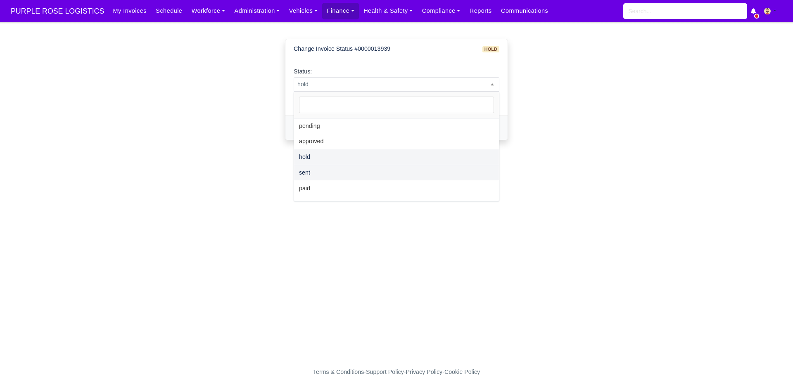
select select "sent"
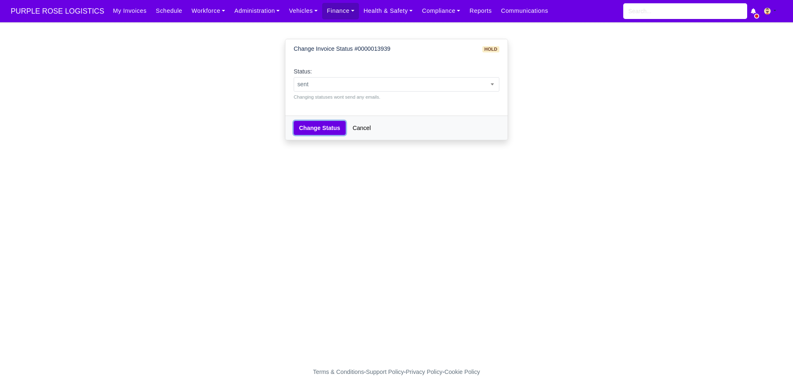
click at [312, 129] on button "Change Status" at bounding box center [320, 128] width 52 height 14
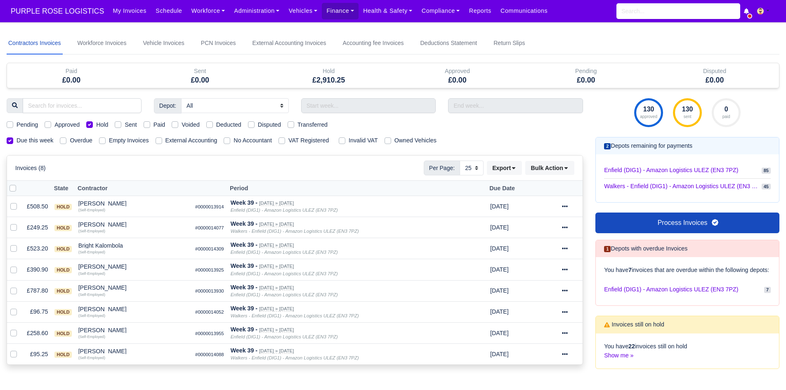
select select "25"
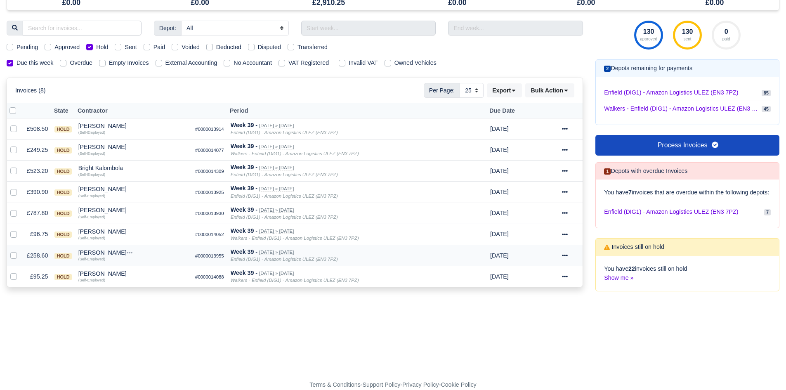
click at [118, 250] on div "[PERSON_NAME]" at bounding box center [133, 253] width 110 height 6
click at [141, 274] on button "Other Invoices" at bounding box center [170, 276] width 109 height 12
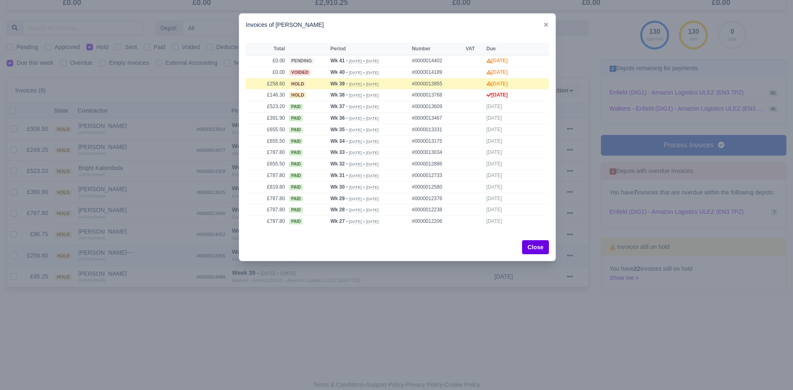
click at [141, 274] on div at bounding box center [396, 195] width 793 height 390
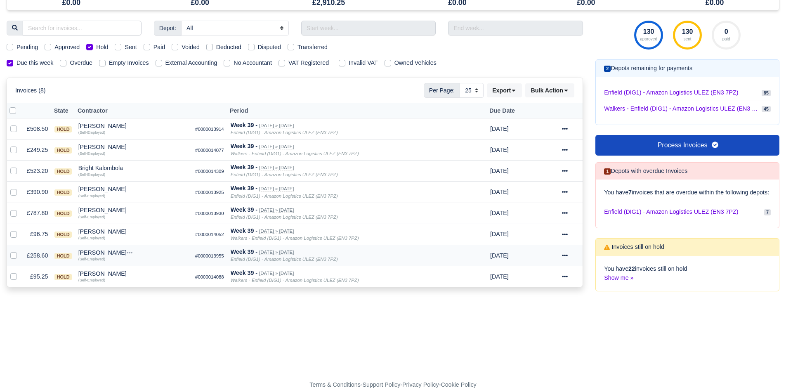
click at [101, 248] on td "Stanimir Stanimirov Quick Actions Other Invoices Wallet (Self-Employed)" at bounding box center [133, 255] width 117 height 21
click at [105, 253] on div "[PERSON_NAME]" at bounding box center [133, 253] width 110 height 6
click at [141, 295] on button "Wallet" at bounding box center [170, 288] width 109 height 12
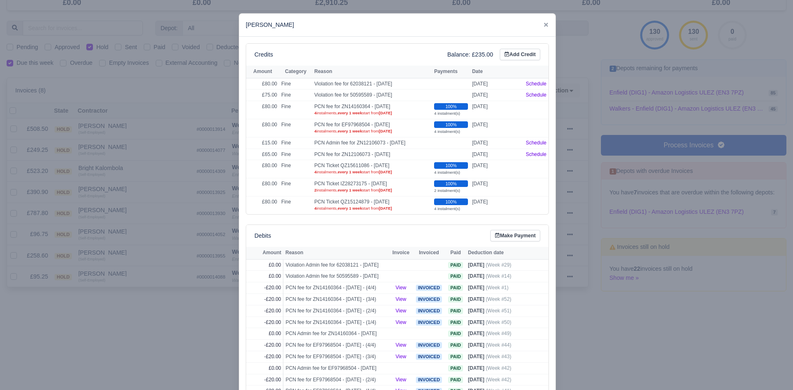
click at [118, 289] on div at bounding box center [396, 195] width 793 height 390
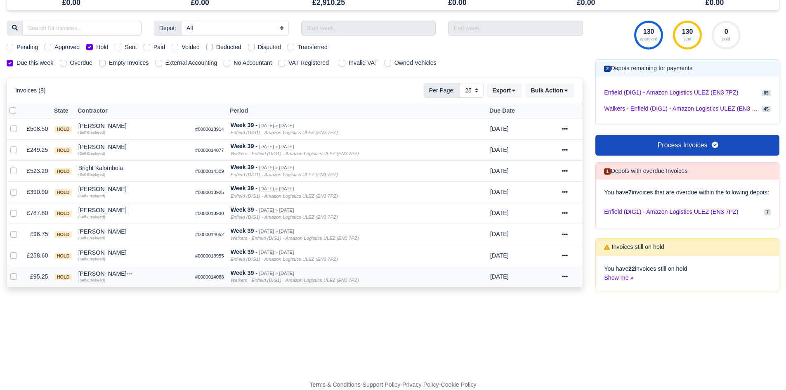
click at [102, 275] on div "[PERSON_NAME]" at bounding box center [133, 274] width 110 height 6
click at [133, 293] on button "Other Invoices" at bounding box center [170, 297] width 109 height 12
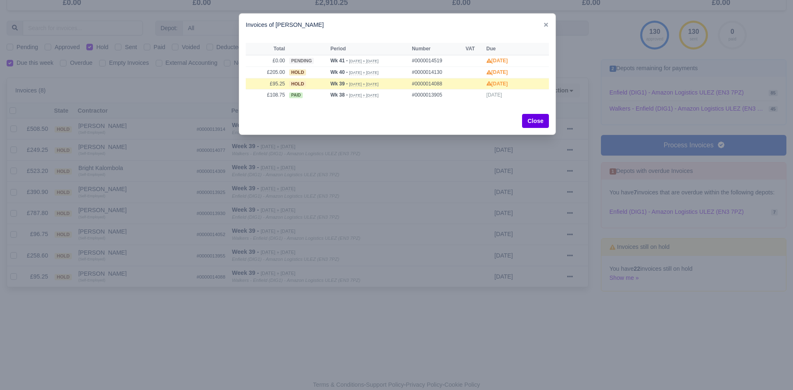
drag, startPoint x: 133, startPoint y: 293, endPoint x: 108, endPoint y: 277, distance: 30.0
click at [108, 277] on div at bounding box center [396, 195] width 793 height 390
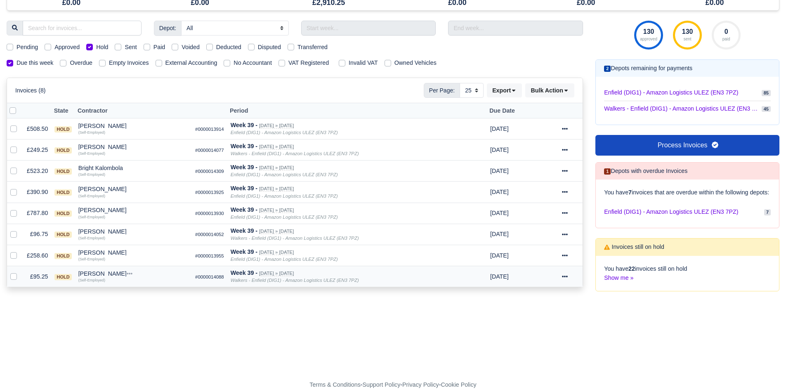
click at [98, 272] on div "[PERSON_NAME]" at bounding box center [133, 274] width 110 height 6
click at [138, 307] on button "Wallet" at bounding box center [170, 309] width 109 height 12
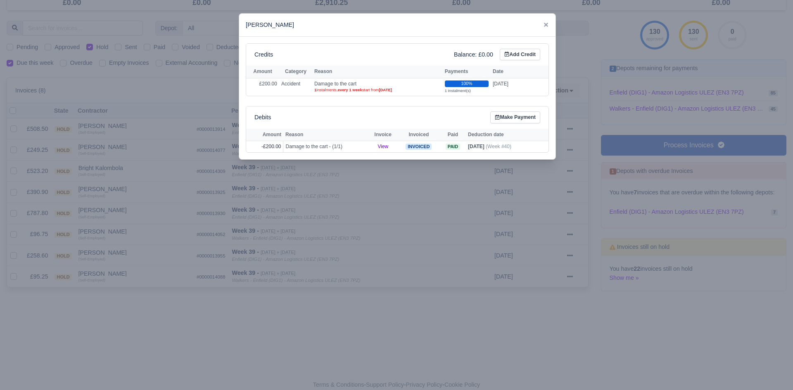
click at [124, 301] on div at bounding box center [396, 195] width 793 height 390
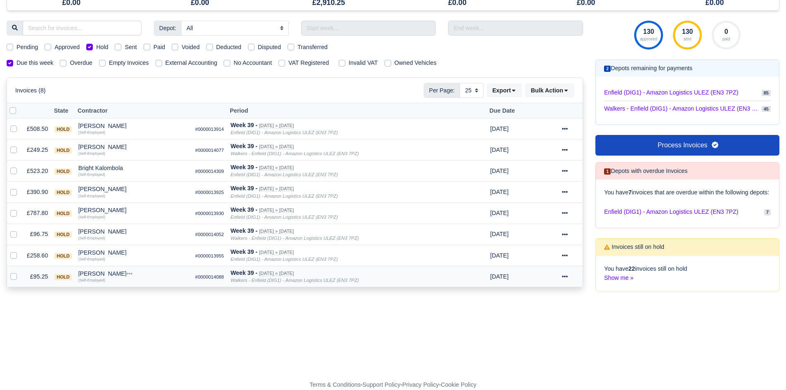
click at [104, 275] on div "[PERSON_NAME]" at bounding box center [133, 274] width 110 height 6
click at [136, 293] on button "Other Invoices" at bounding box center [170, 297] width 109 height 12
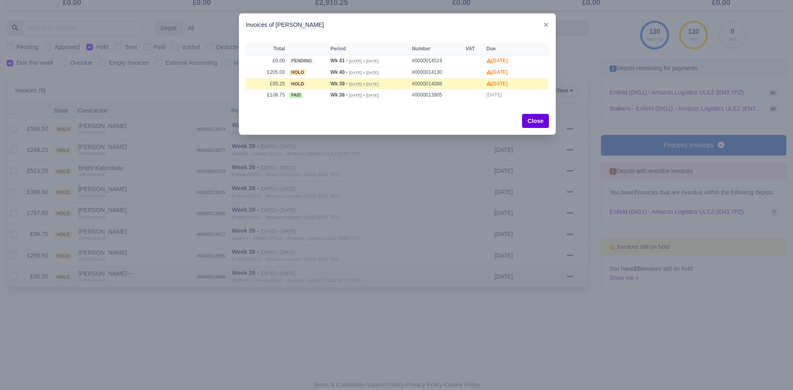
click at [136, 293] on div at bounding box center [396, 195] width 793 height 390
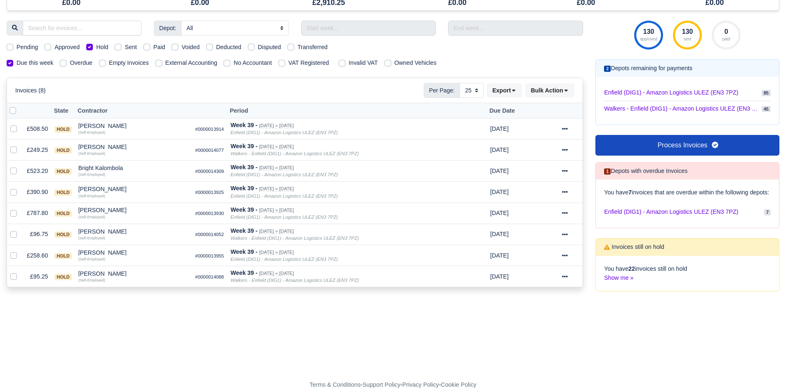
drag, startPoint x: 85, startPoint y: 275, endPoint x: 106, endPoint y: 319, distance: 48.4
click at [106, 311] on div "Invoice # ×" at bounding box center [393, 305] width 773 height 9
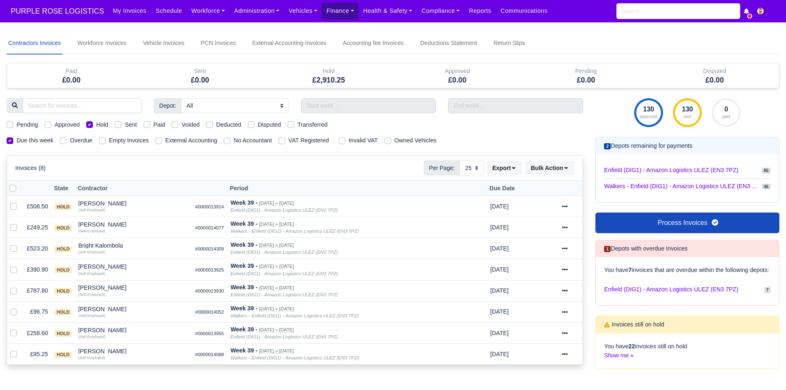
click at [323, 12] on link "Finance" at bounding box center [340, 11] width 37 height 16
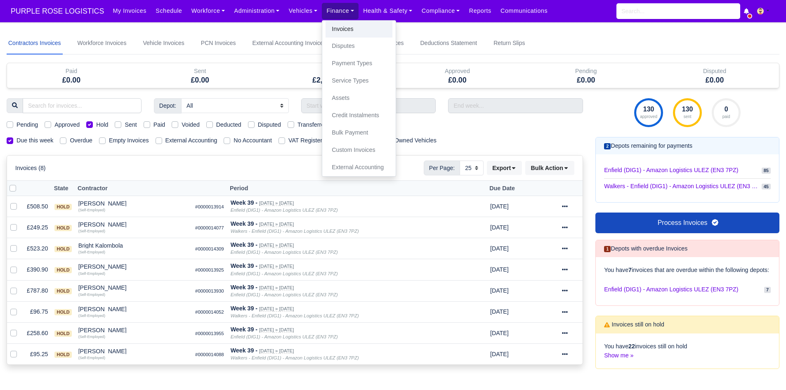
click at [331, 29] on link "Invoices" at bounding box center [359, 29] width 67 height 17
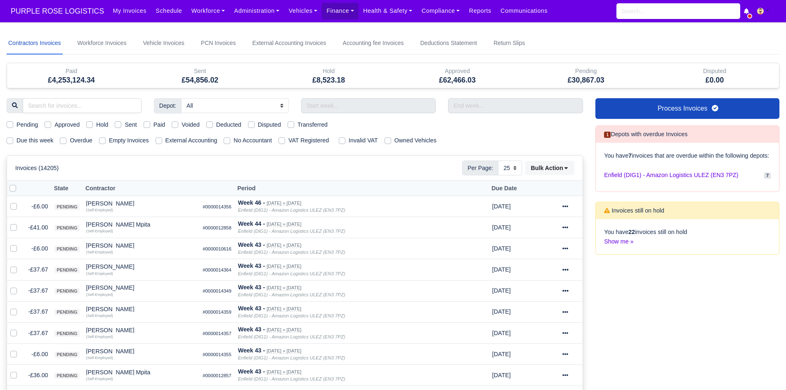
select select "25"
click at [48, 142] on label "Due this week" at bounding box center [35, 140] width 37 height 9
click at [13, 142] on input "Due this week" at bounding box center [10, 139] width 7 height 7
checkbox input "true"
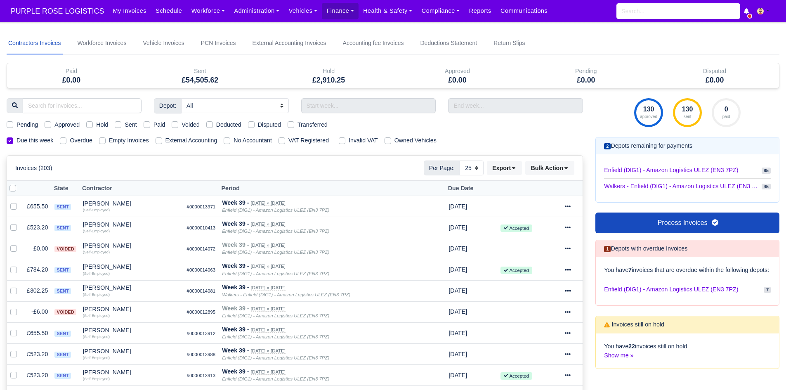
click at [27, 126] on label "Pending" at bounding box center [27, 124] width 21 height 9
click at [13, 126] on input "Pending" at bounding box center [10, 123] width 7 height 7
checkbox input "true"
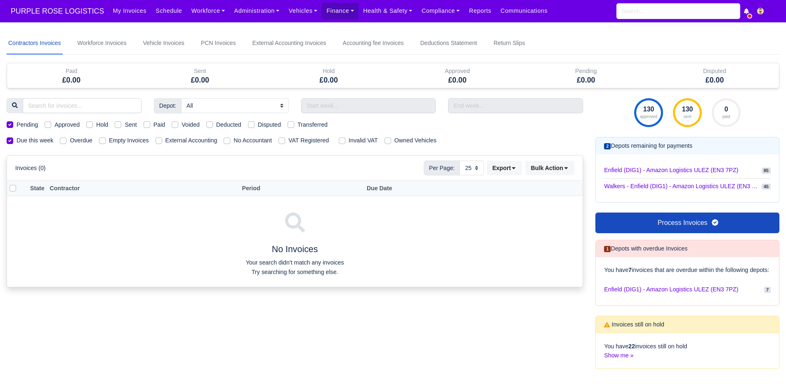
click at [27, 126] on label "Pending" at bounding box center [27, 124] width 21 height 9
click at [13, 126] on input "Pending" at bounding box center [10, 123] width 7 height 7
checkbox input "false"
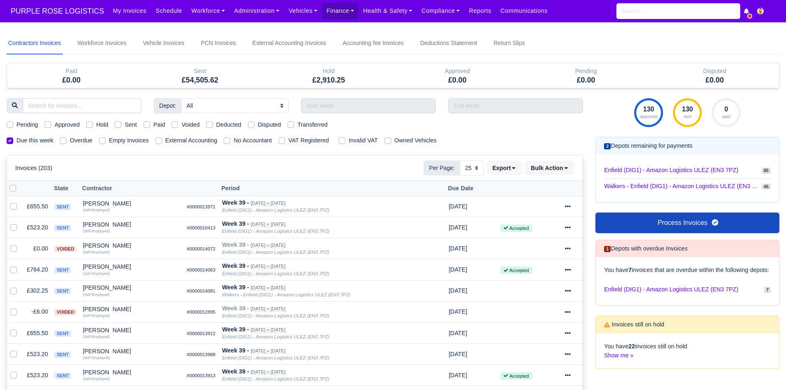
click at [64, 125] on label "Approved" at bounding box center [66, 124] width 25 height 9
click at [51, 125] on input "Approved" at bounding box center [48, 123] width 7 height 7
checkbox input "true"
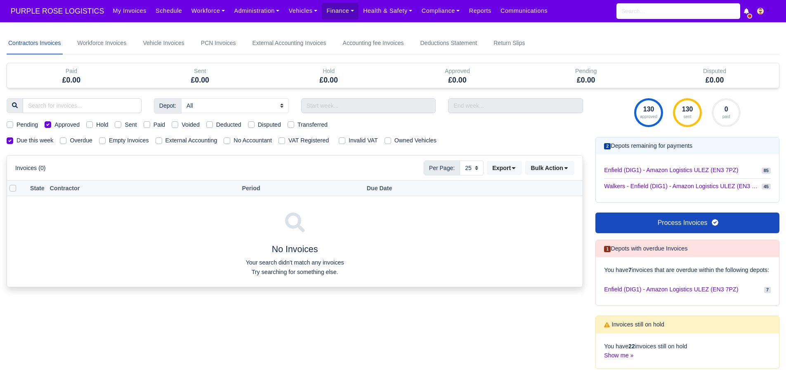
click at [64, 125] on label "Approved" at bounding box center [66, 124] width 25 height 9
click at [51, 125] on input "Approved" at bounding box center [48, 123] width 7 height 7
checkbox input "false"
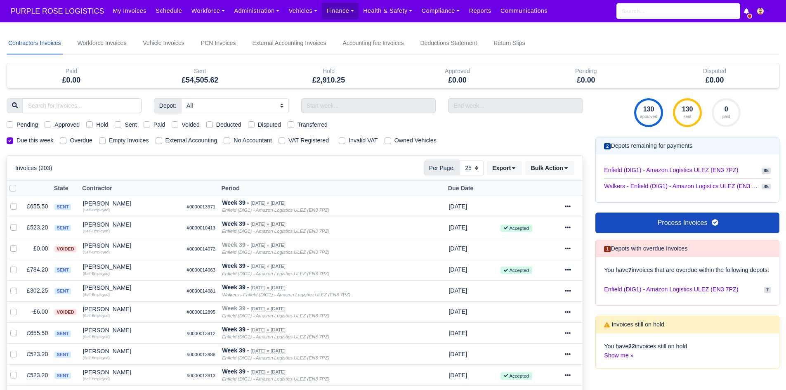
click at [105, 125] on label "Hold" at bounding box center [102, 124] width 12 height 9
click at [93, 125] on input "Hold" at bounding box center [89, 123] width 7 height 7
checkbox input "true"
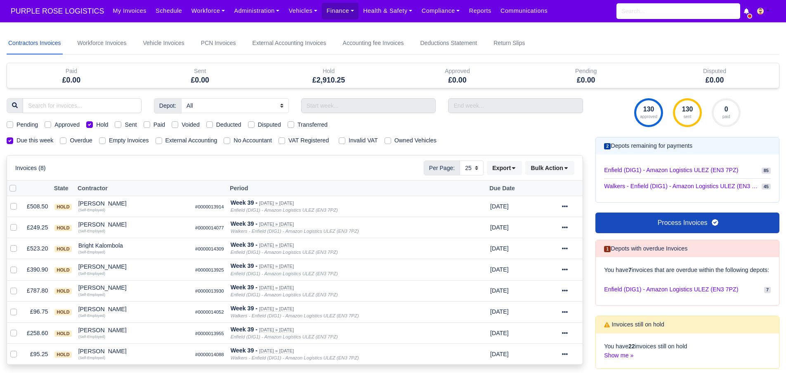
click at [105, 125] on label "Hold" at bounding box center [102, 124] width 12 height 9
click at [93, 125] on input "Hold" at bounding box center [89, 123] width 7 height 7
checkbox input "false"
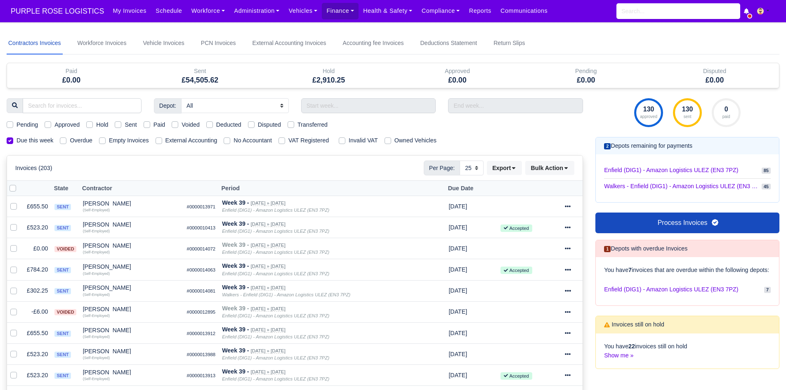
click at [133, 125] on label "Sent" at bounding box center [131, 124] width 12 height 9
click at [121, 125] on input "Sent" at bounding box center [118, 123] width 7 height 7
checkbox input "true"
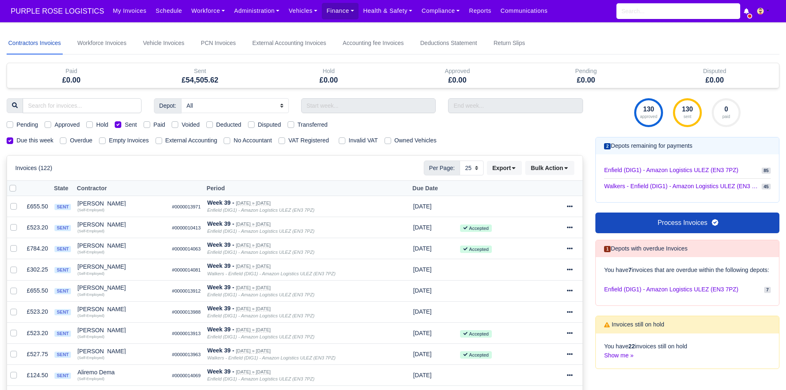
click at [497, 176] on div "Invoices (122) Per Page: 10 25 50 Export Data export: Export BACS 18 Download I…" at bounding box center [295, 168] width 576 height 25
click at [513, 166] on icon at bounding box center [514, 168] width 6 height 6
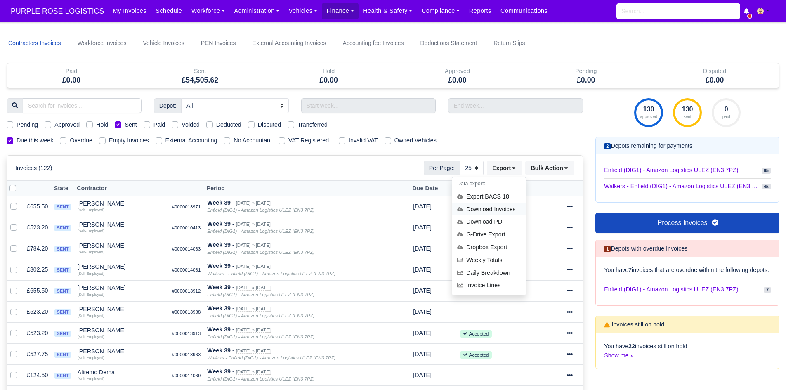
click at [506, 211] on div "Download Invoices" at bounding box center [488, 209] width 73 height 13
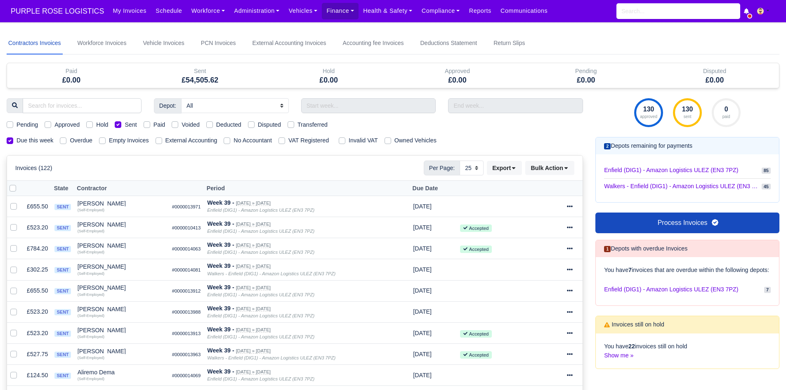
click at [125, 125] on label "Sent" at bounding box center [131, 124] width 12 height 9
click at [121, 125] on input "Sent" at bounding box center [118, 123] width 7 height 7
checkbox input "false"
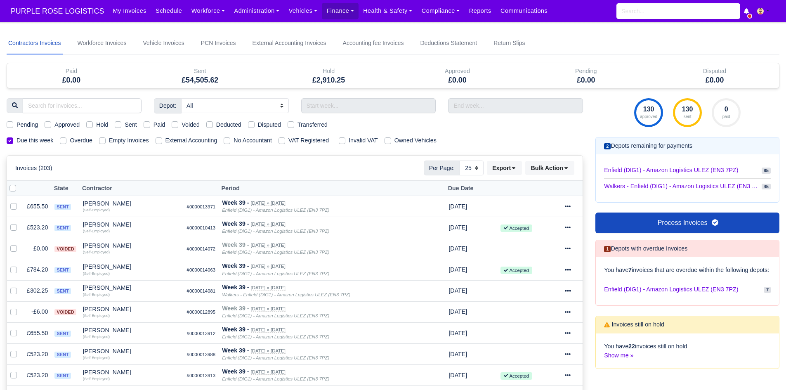
click at [154, 127] on label "Paid" at bounding box center [160, 124] width 12 height 9
click at [145, 127] on input "Paid" at bounding box center [147, 123] width 7 height 7
checkbox input "true"
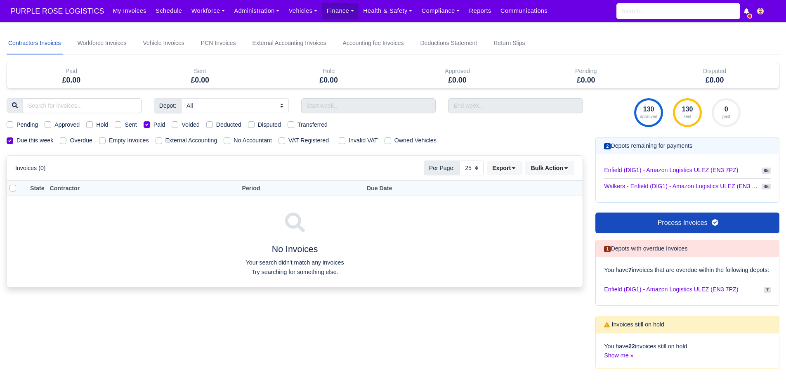
click at [154, 126] on label "Paid" at bounding box center [160, 124] width 12 height 9
click at [145, 126] on input "Paid" at bounding box center [147, 123] width 7 height 7
checkbox input "false"
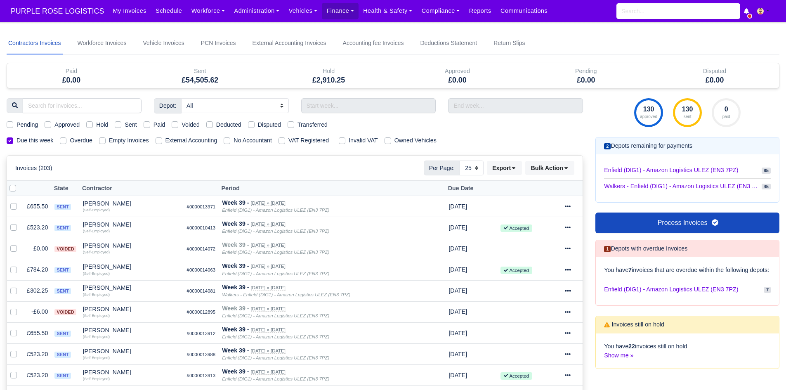
click at [182, 124] on label "Voided" at bounding box center [191, 124] width 18 height 9
click at [176, 124] on input "Voided" at bounding box center [175, 123] width 7 height 7
checkbox input "true"
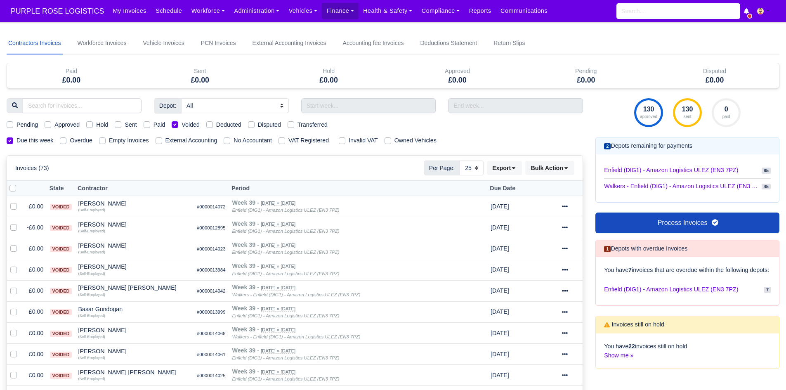
click at [182, 124] on label "Voided" at bounding box center [191, 124] width 18 height 9
click at [176, 124] on input "Voided" at bounding box center [175, 123] width 7 height 7
checkbox input "false"
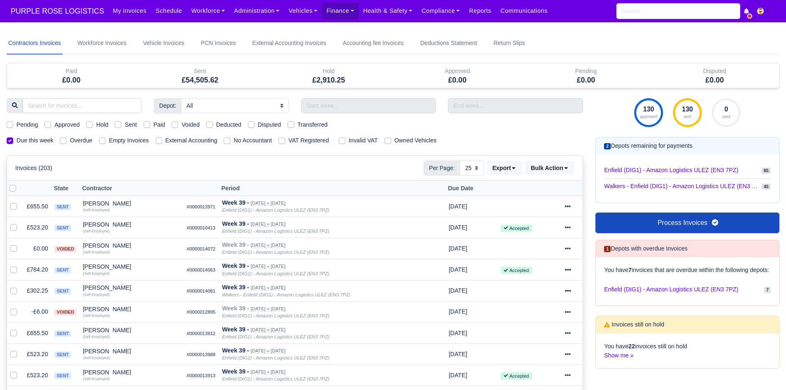
click at [219, 124] on label "Deducted" at bounding box center [228, 124] width 25 height 9
click at [213, 124] on input "Deducted" at bounding box center [209, 123] width 7 height 7
checkbox input "true"
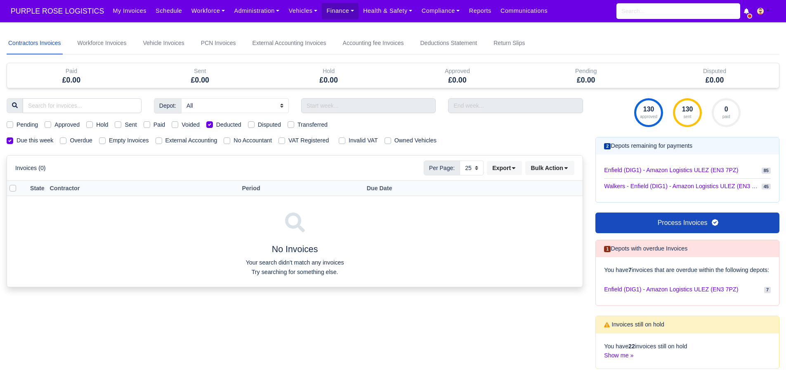
click at [232, 125] on label "Deducted" at bounding box center [228, 124] width 25 height 9
click at [213, 125] on input "Deducted" at bounding box center [209, 123] width 7 height 7
checkbox input "false"
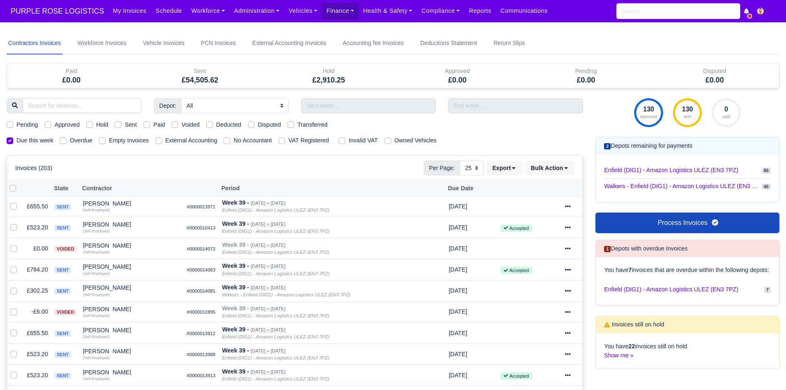
click at [264, 128] on label "Disputed" at bounding box center [269, 124] width 23 height 9
click at [255, 127] on input "Disputed" at bounding box center [251, 123] width 7 height 7
checkbox input "true"
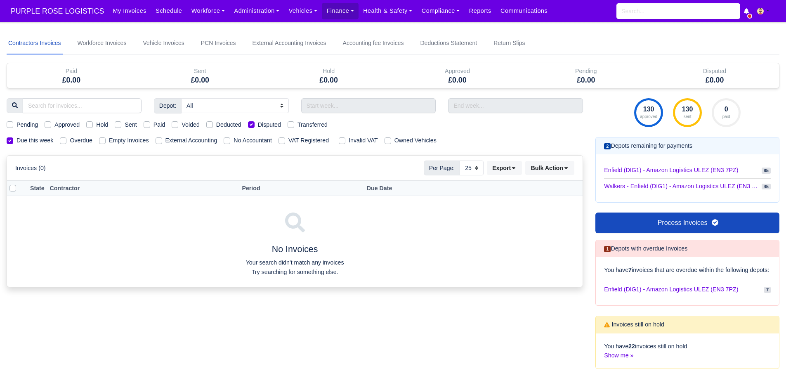
click at [268, 127] on label "Disputed" at bounding box center [269, 124] width 23 height 9
click at [255, 127] on input "Disputed" at bounding box center [251, 123] width 7 height 7
checkbox input "false"
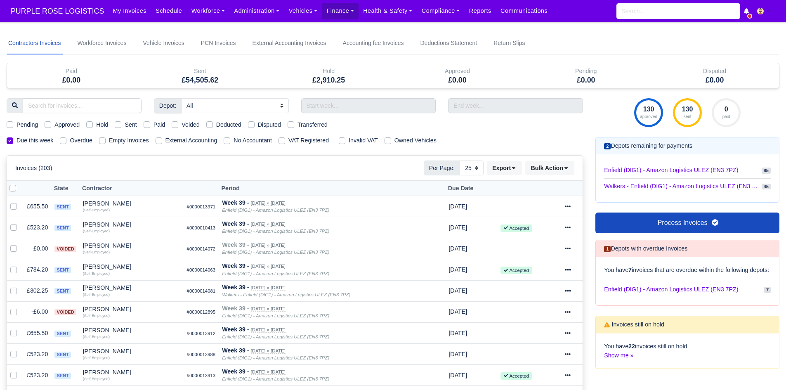
click at [298, 124] on label "Transferred" at bounding box center [313, 124] width 30 height 9
click at [294, 124] on input "Transferred" at bounding box center [291, 123] width 7 height 7
checkbox input "true"
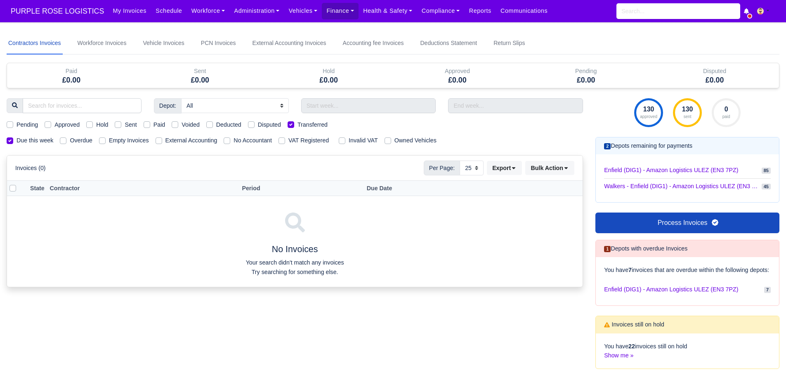
click at [298, 124] on label "Transferred" at bounding box center [313, 124] width 30 height 9
click at [294, 124] on input "Transferred" at bounding box center [291, 123] width 7 height 7
checkbox input "false"
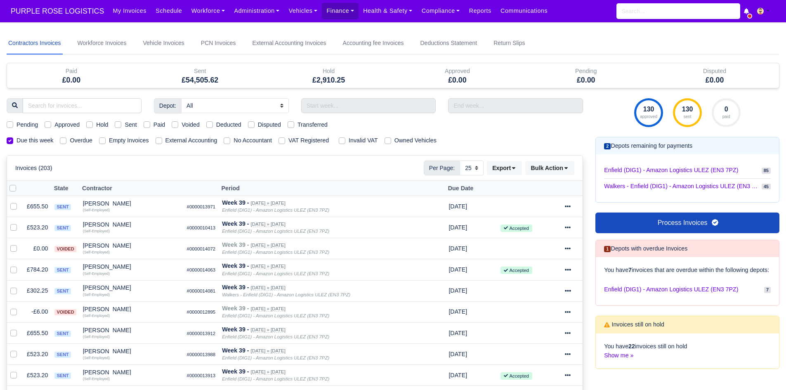
click at [464, 143] on div "Due this week Overdue Empty Invoices External Accounting No Accountant VAT Regi…" at bounding box center [294, 140] width 589 height 9
click at [99, 126] on label "Hold" at bounding box center [102, 124] width 12 height 9
click at [93, 126] on input "Hold" at bounding box center [89, 123] width 7 height 7
checkbox input "true"
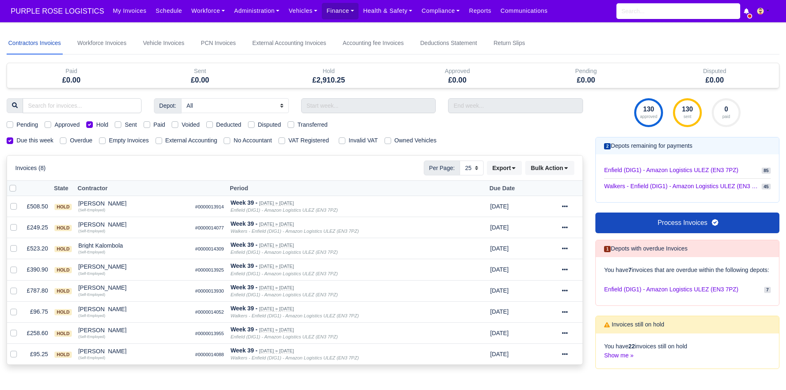
click at [96, 125] on label "Hold" at bounding box center [102, 124] width 12 height 9
click at [89, 125] on input "Hold" at bounding box center [89, 123] width 7 height 7
checkbox input "false"
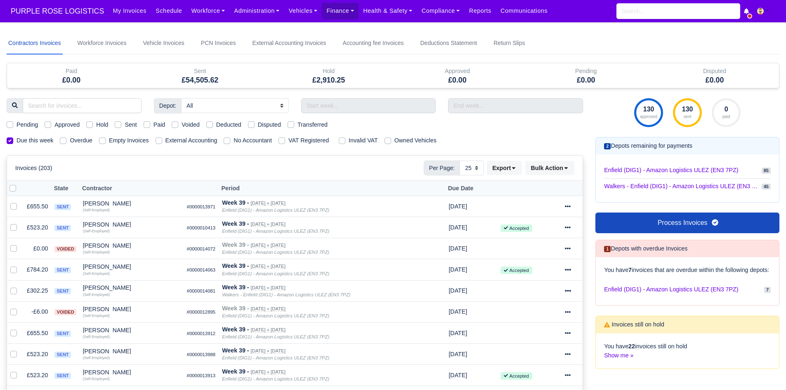
click at [154, 124] on label "Paid" at bounding box center [160, 124] width 12 height 9
click at [146, 124] on input "Paid" at bounding box center [147, 123] width 7 height 7
checkbox input "true"
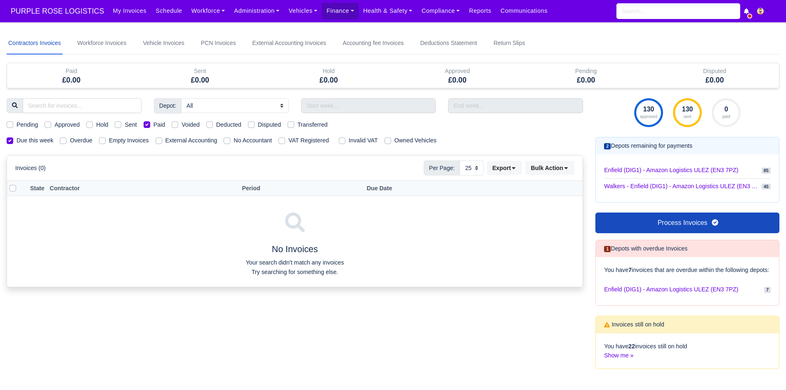
click at [154, 124] on label "Paid" at bounding box center [160, 124] width 12 height 9
click at [146, 124] on input "Paid" at bounding box center [147, 123] width 7 height 7
checkbox input "false"
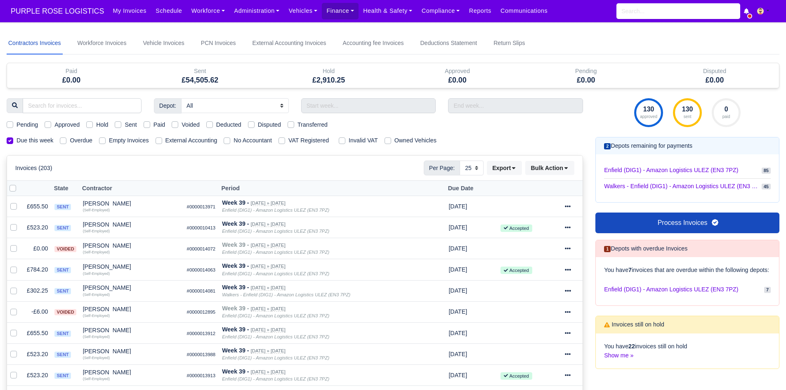
click at [182, 124] on label "Voided" at bounding box center [191, 124] width 18 height 9
click at [173, 124] on input "Voided" at bounding box center [175, 123] width 7 height 7
checkbox input "true"
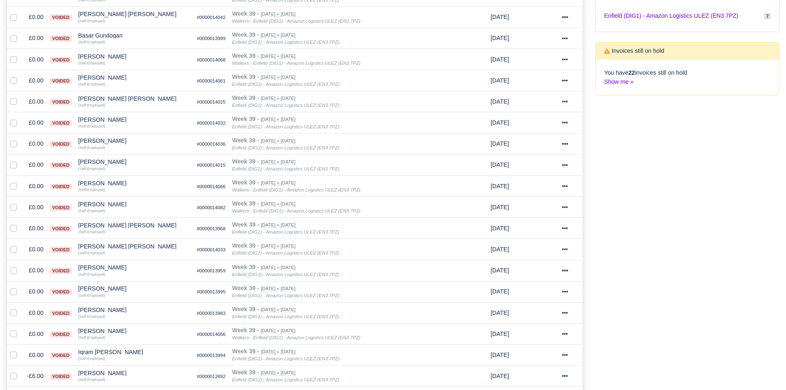
scroll to position [471, 0]
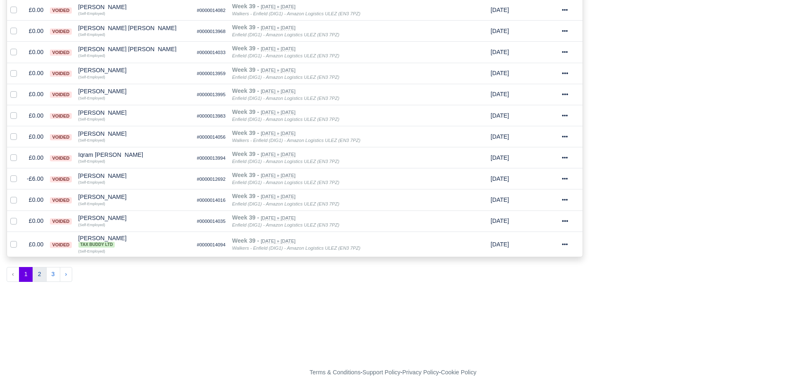
click at [37, 279] on button "2" at bounding box center [40, 274] width 14 height 15
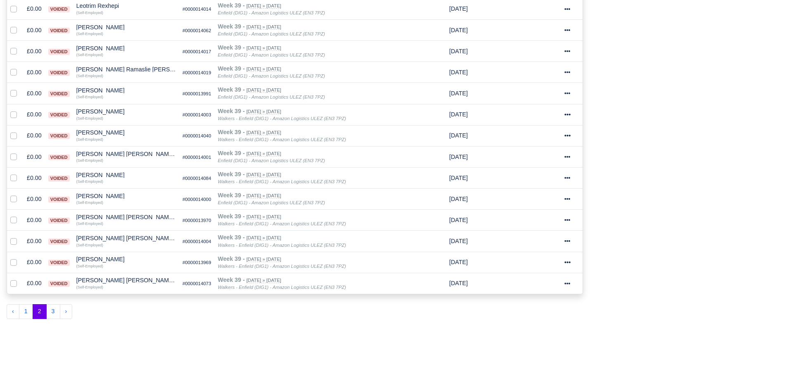
scroll to position [467, 0]
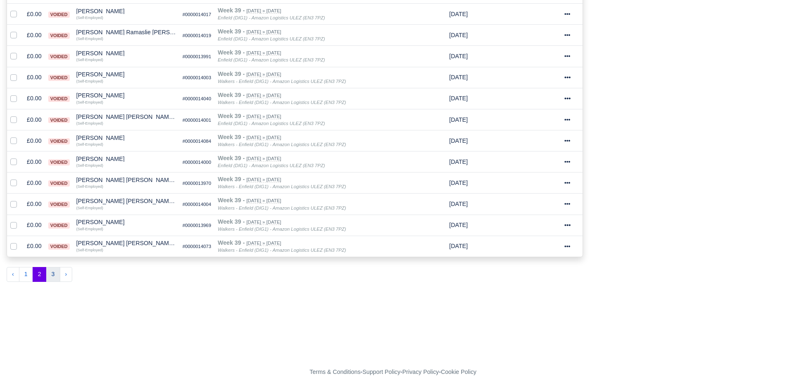
click at [50, 275] on button "3" at bounding box center [53, 274] width 14 height 15
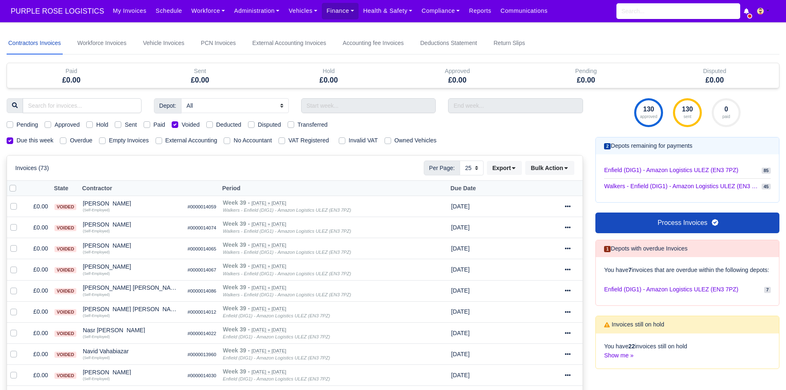
click at [182, 123] on label "Voided" at bounding box center [191, 124] width 18 height 9
click at [174, 123] on input "Voided" at bounding box center [175, 123] width 7 height 7
checkbox input "false"
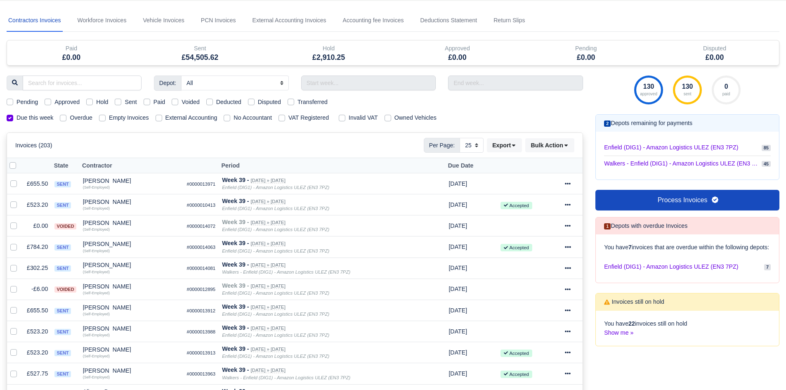
scroll to position [23, 0]
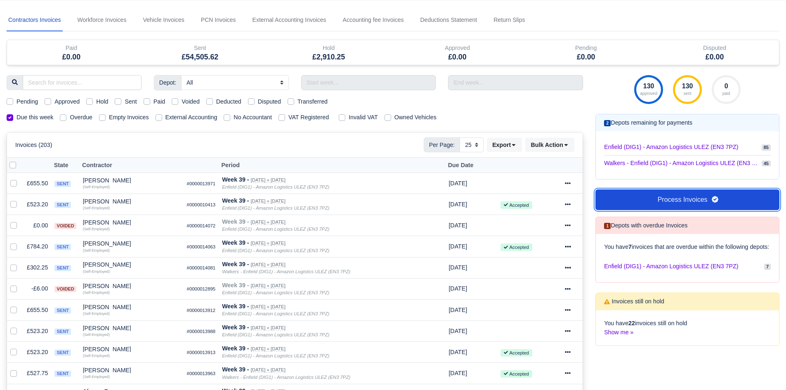
click at [636, 197] on link "Process Invoices" at bounding box center [688, 199] width 184 height 21
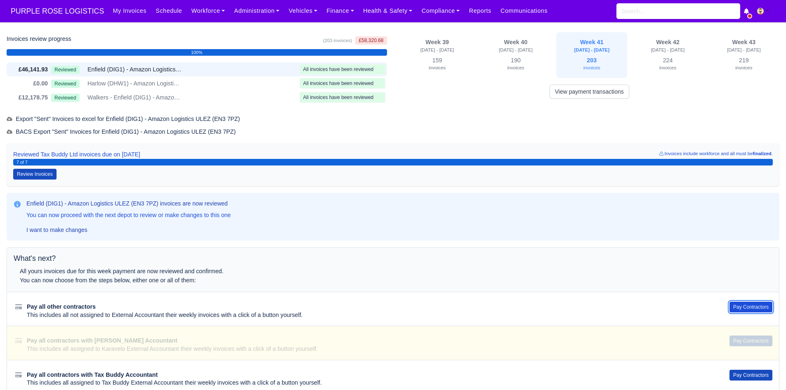
click at [753, 308] on button "Pay Contractors" at bounding box center [751, 307] width 43 height 11
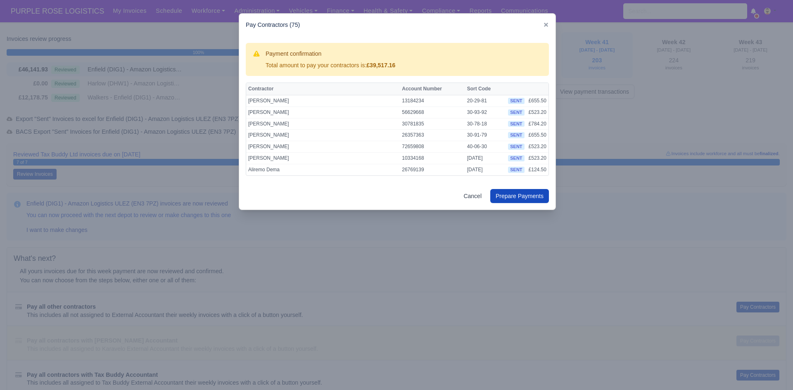
click at [341, 259] on div at bounding box center [396, 195] width 793 height 390
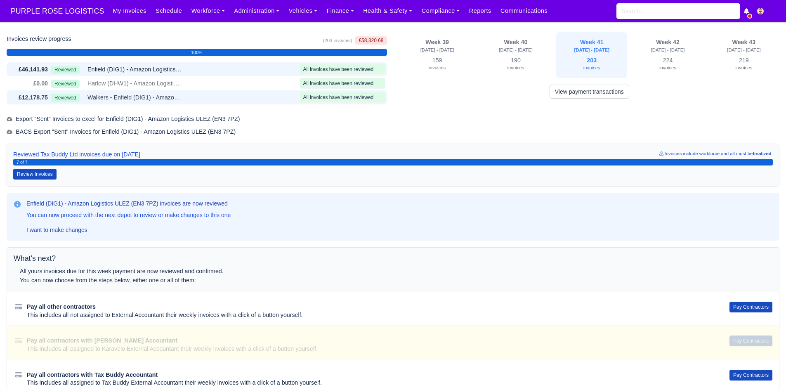
click at [170, 100] on span "Walkers - Enfield (DIG1) - Amazon Logistics ULEZ (EN3 7PZ)" at bounding box center [135, 97] width 95 height 9
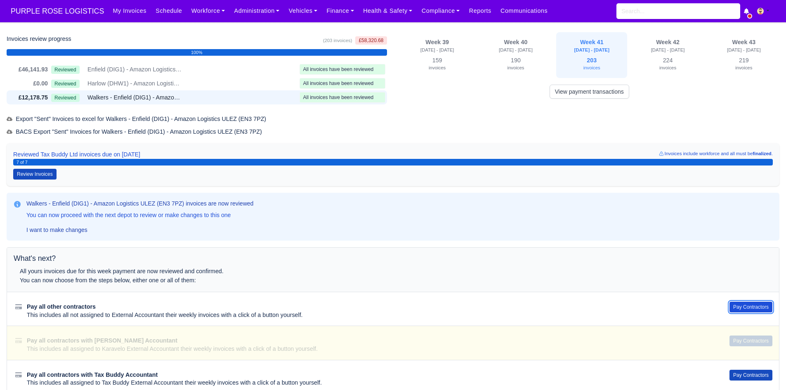
click at [740, 305] on button "Pay Contractors" at bounding box center [751, 307] width 43 height 11
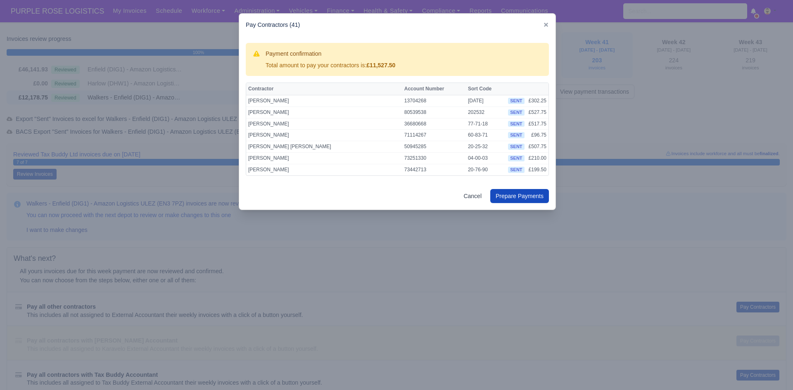
click at [648, 193] on div at bounding box center [396, 195] width 793 height 390
